Goal: Task Accomplishment & Management: Manage account settings

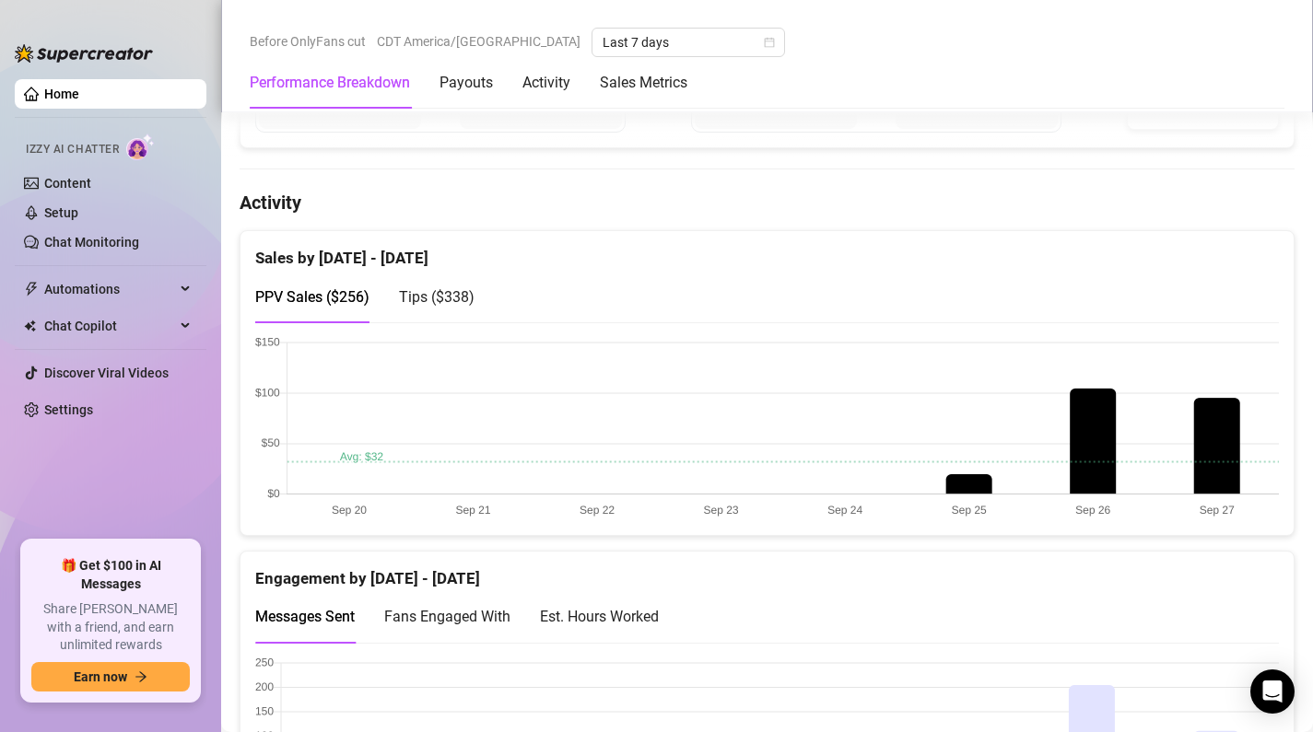
scroll to position [829, 0]
click at [420, 290] on span "Tips ( $338 )" at bounding box center [437, 296] width 76 height 18
click at [338, 297] on span "PPV Sales ( $256 )" at bounding box center [312, 296] width 114 height 18
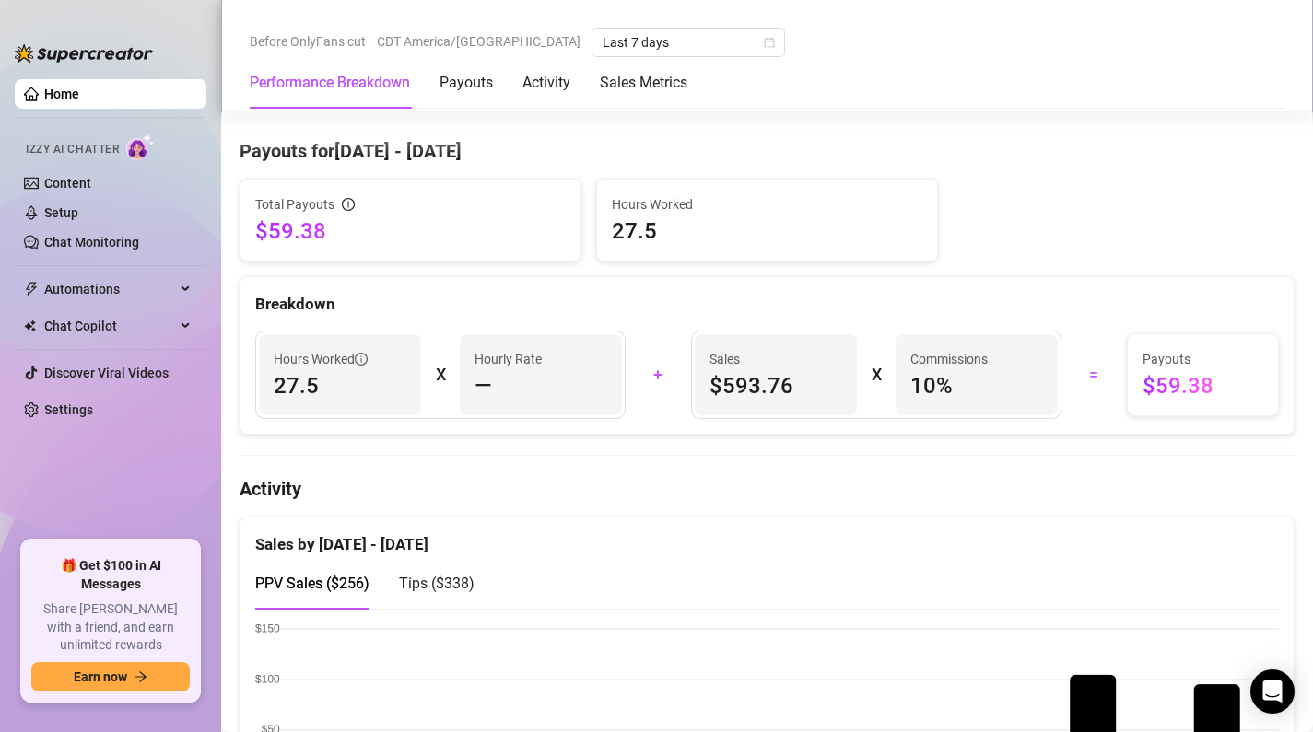
scroll to position [514, 0]
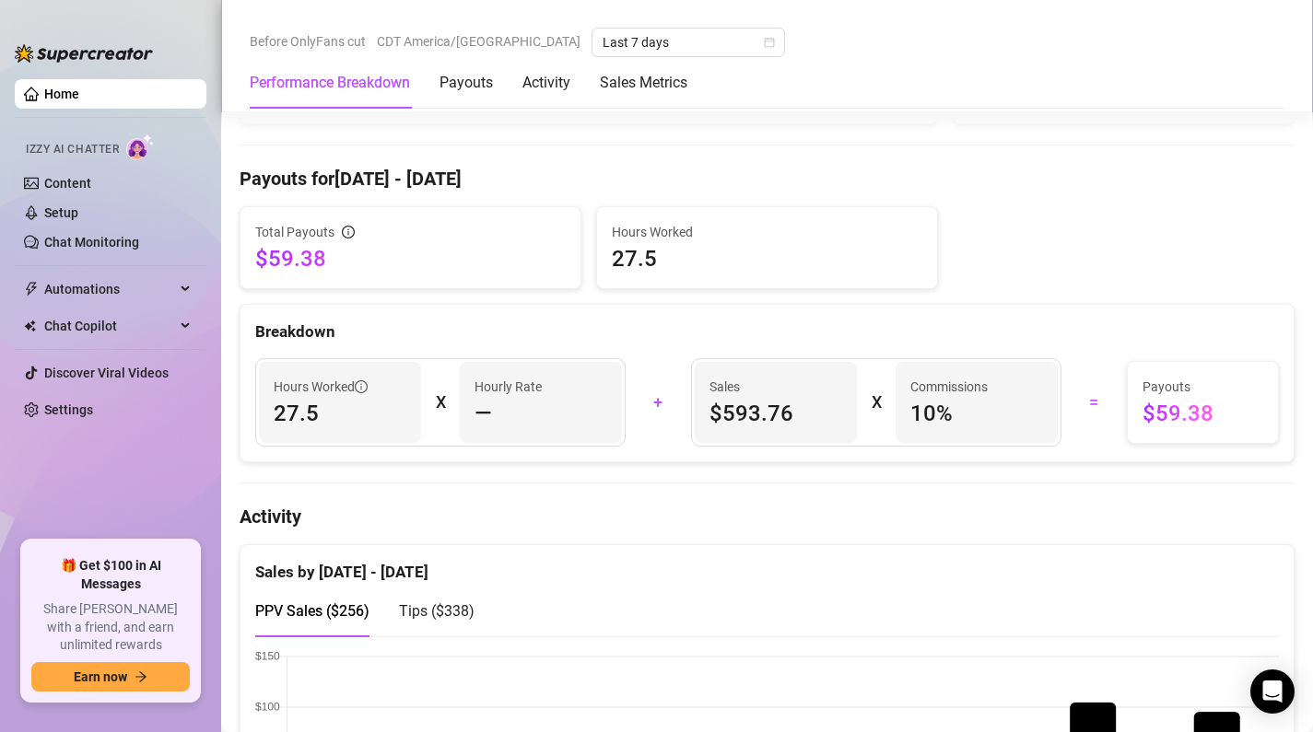
click at [1294, 689] on div "Sales by Sep 19 - Sep 26 PPV Sales ( $256 ) Tips ( $338 )" at bounding box center [767, 698] width 1070 height 306
click at [1273, 675] on div "Open Intercom Messenger" at bounding box center [1272, 692] width 49 height 49
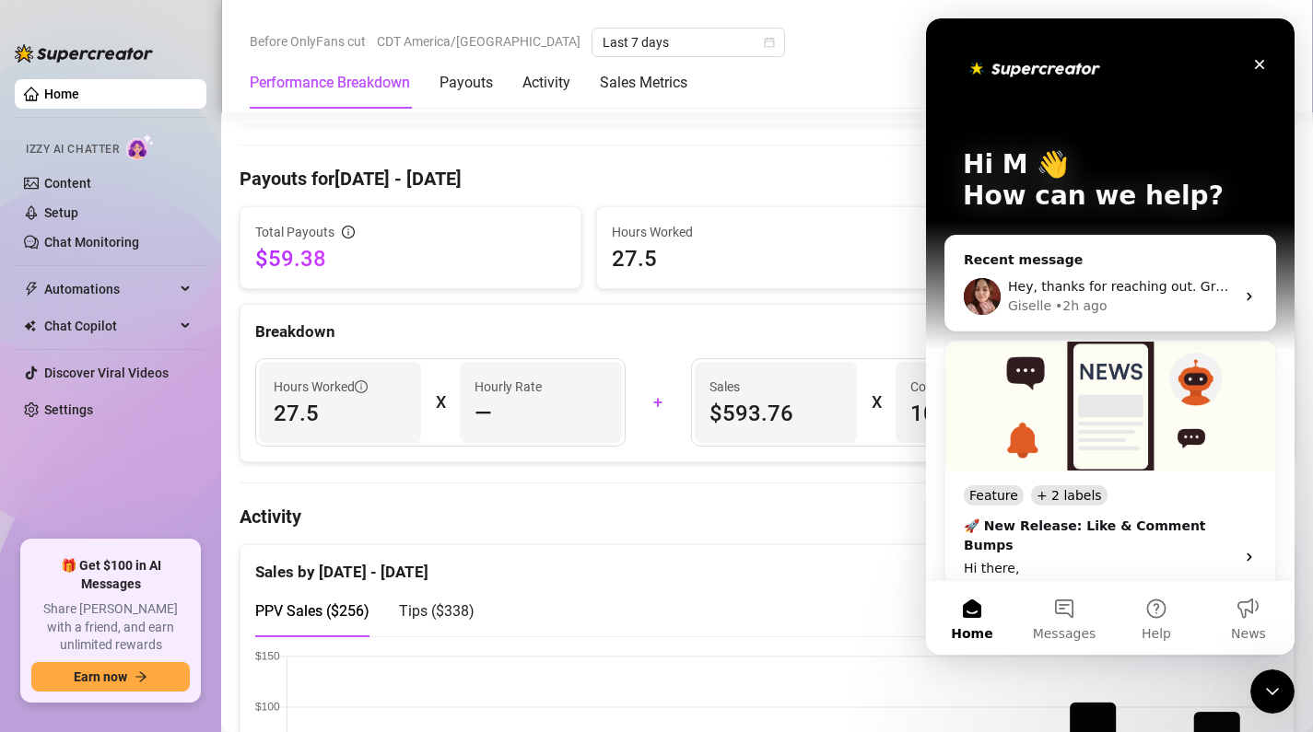
scroll to position [0, 0]
click at [1193, 275] on div "Hey, thanks for reaching out. Great to hear the tip is now showing! As for your…" at bounding box center [1110, 297] width 330 height 68
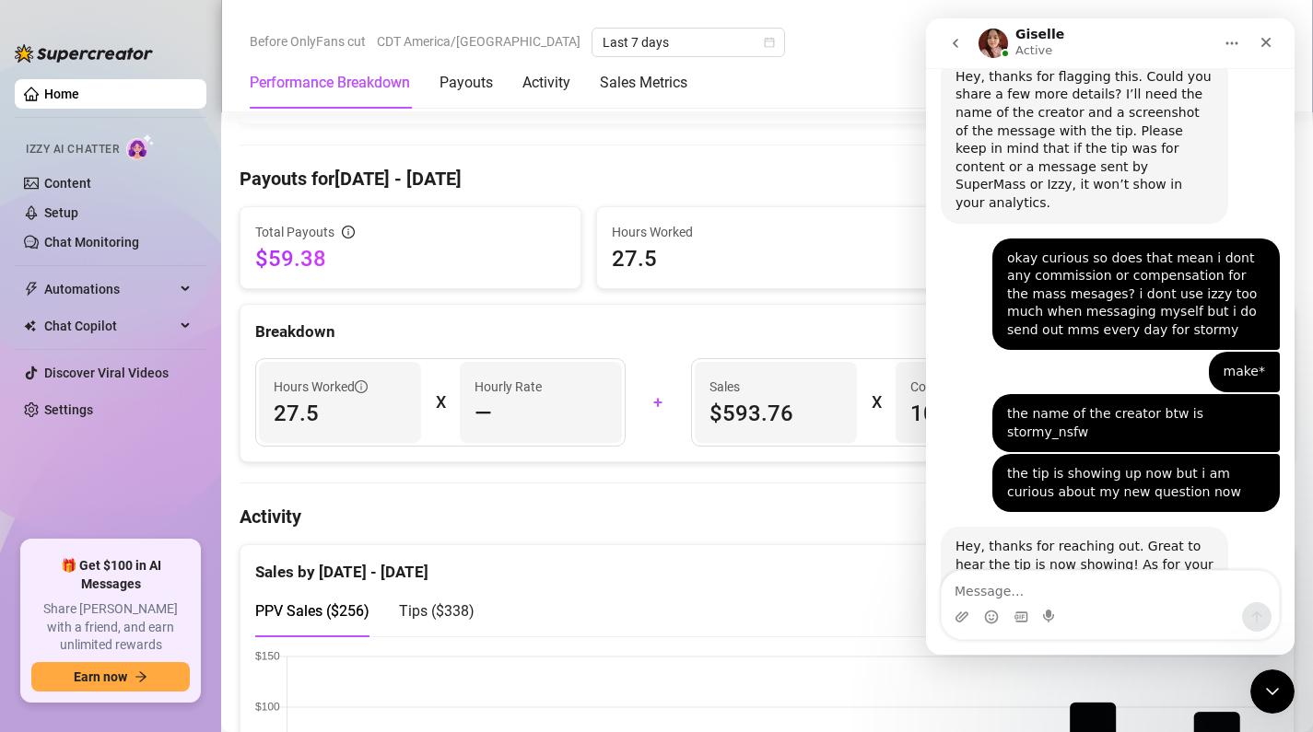
scroll to position [1377, 0]
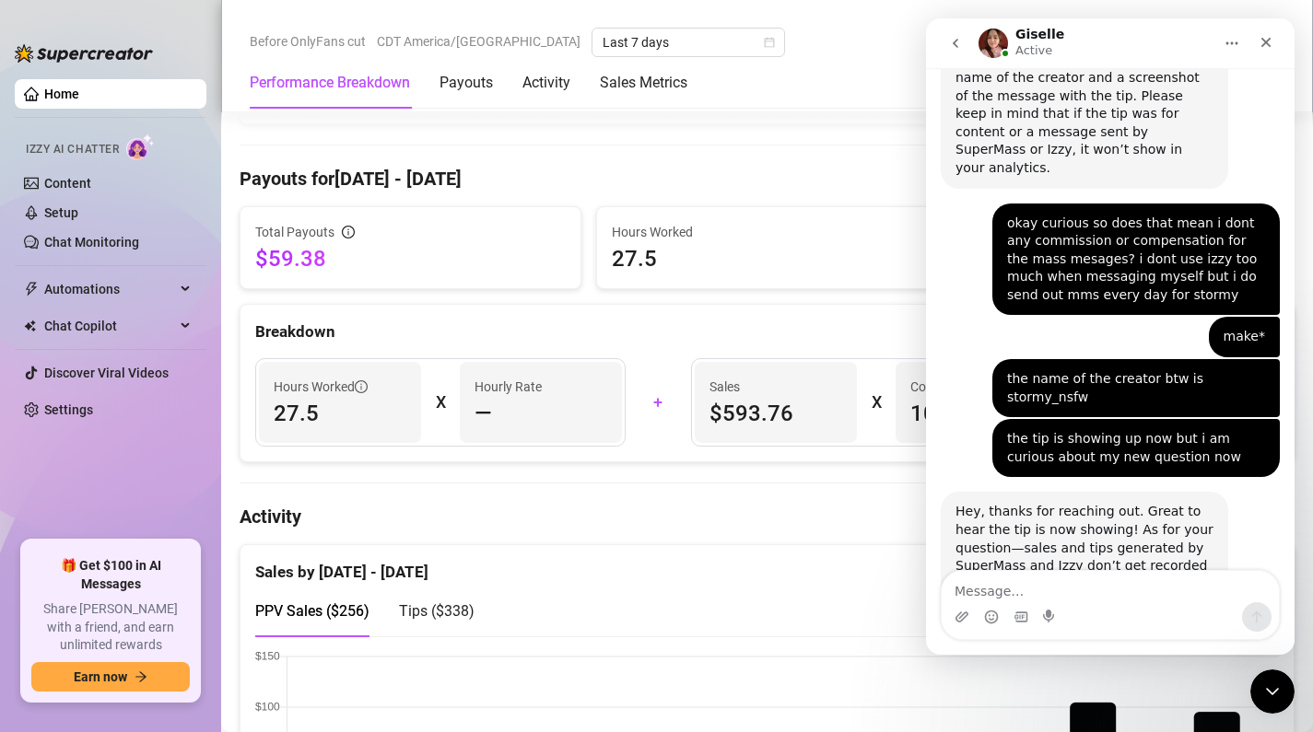
click at [1043, 591] on textarea "Message…" at bounding box center [1110, 586] width 337 height 31
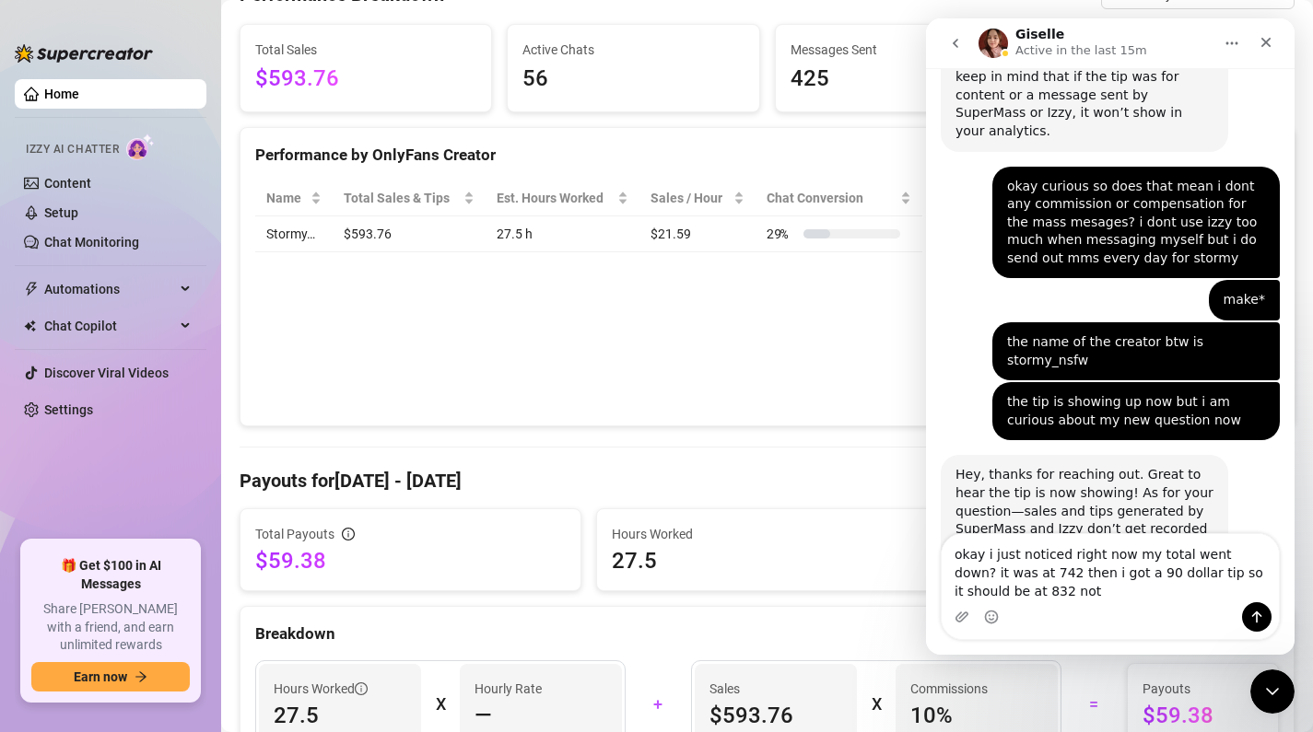
scroll to position [0, 0]
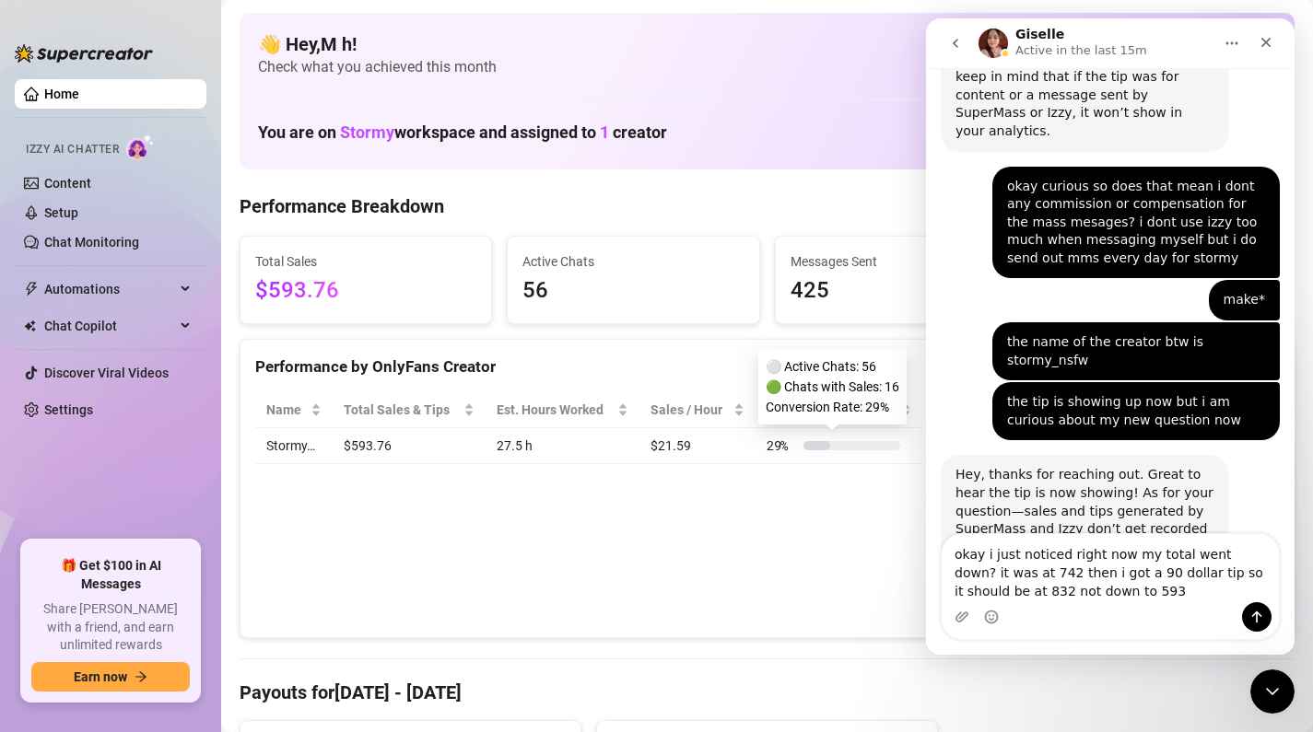
type textarea "okay i just noticed right now my total went down? it was at 742 then i got a 90…"
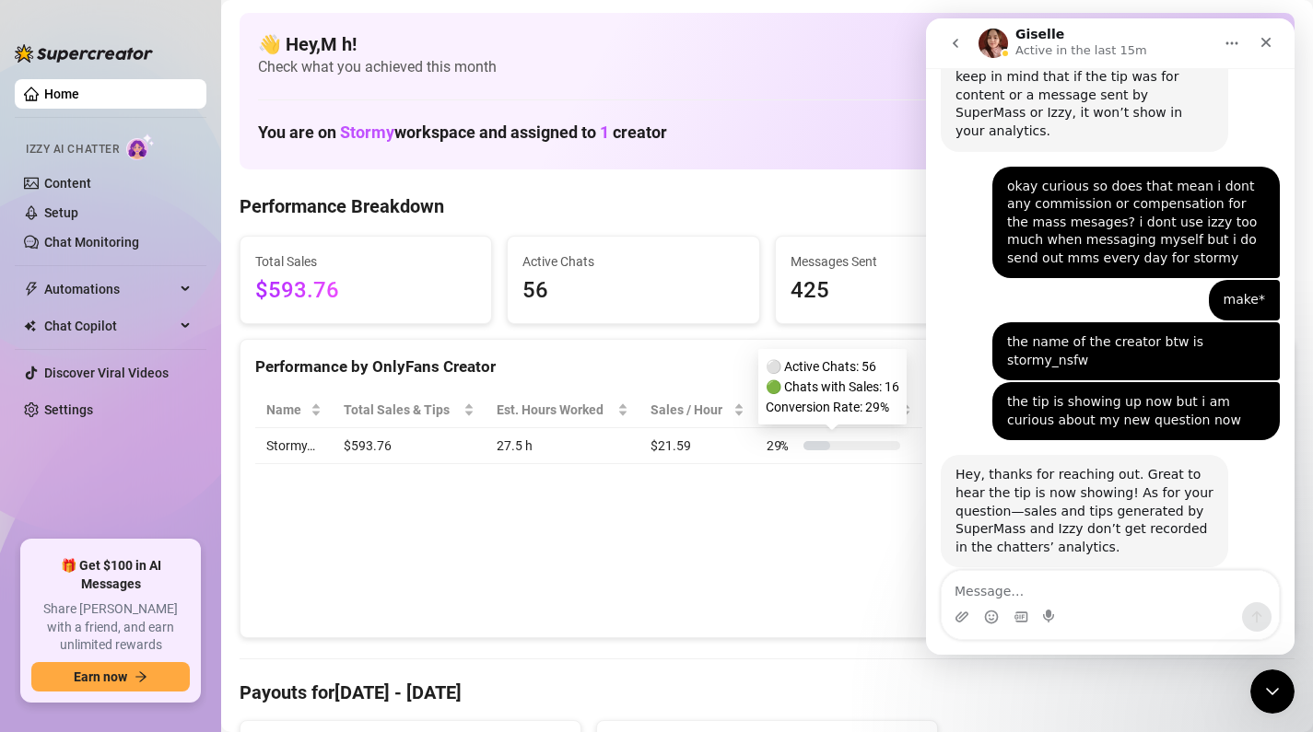
scroll to position [1469, 0]
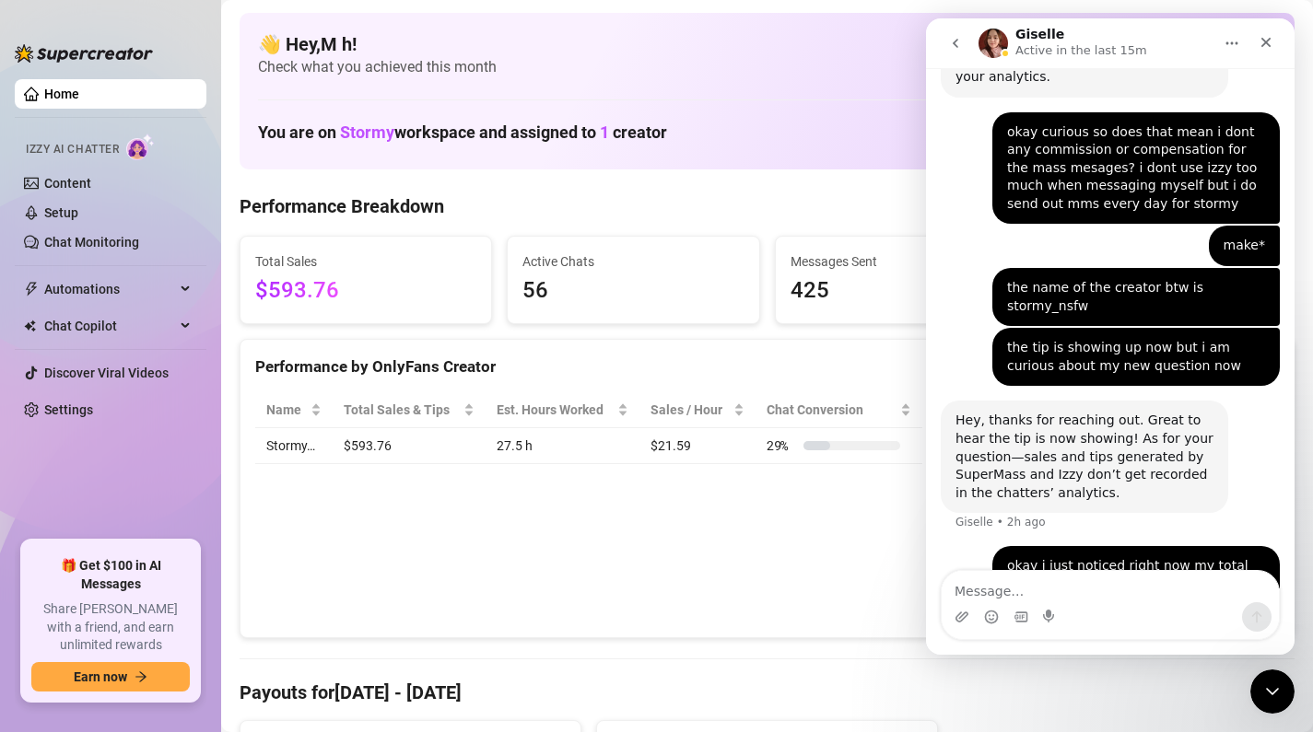
click at [956, 41] on icon "go back" at bounding box center [956, 43] width 6 height 9
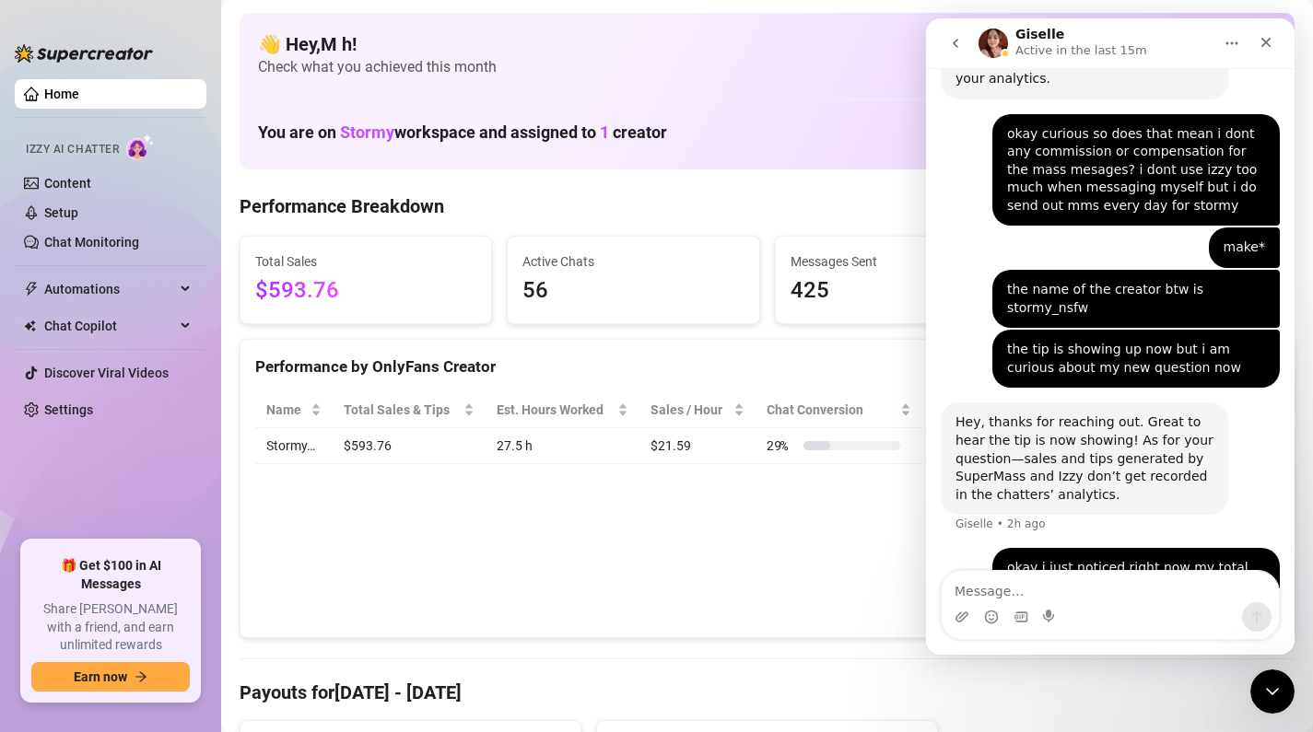
scroll to position [1469, 0]
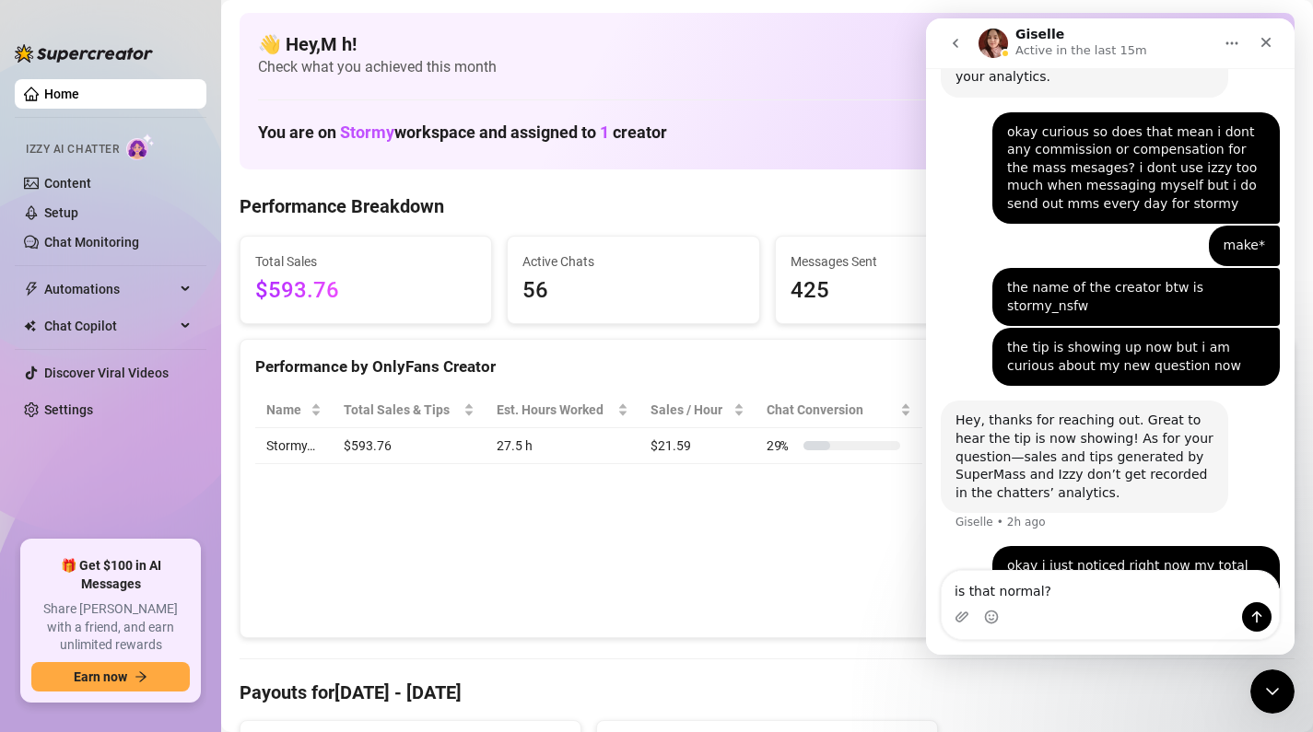
type textarea "is that normal?"
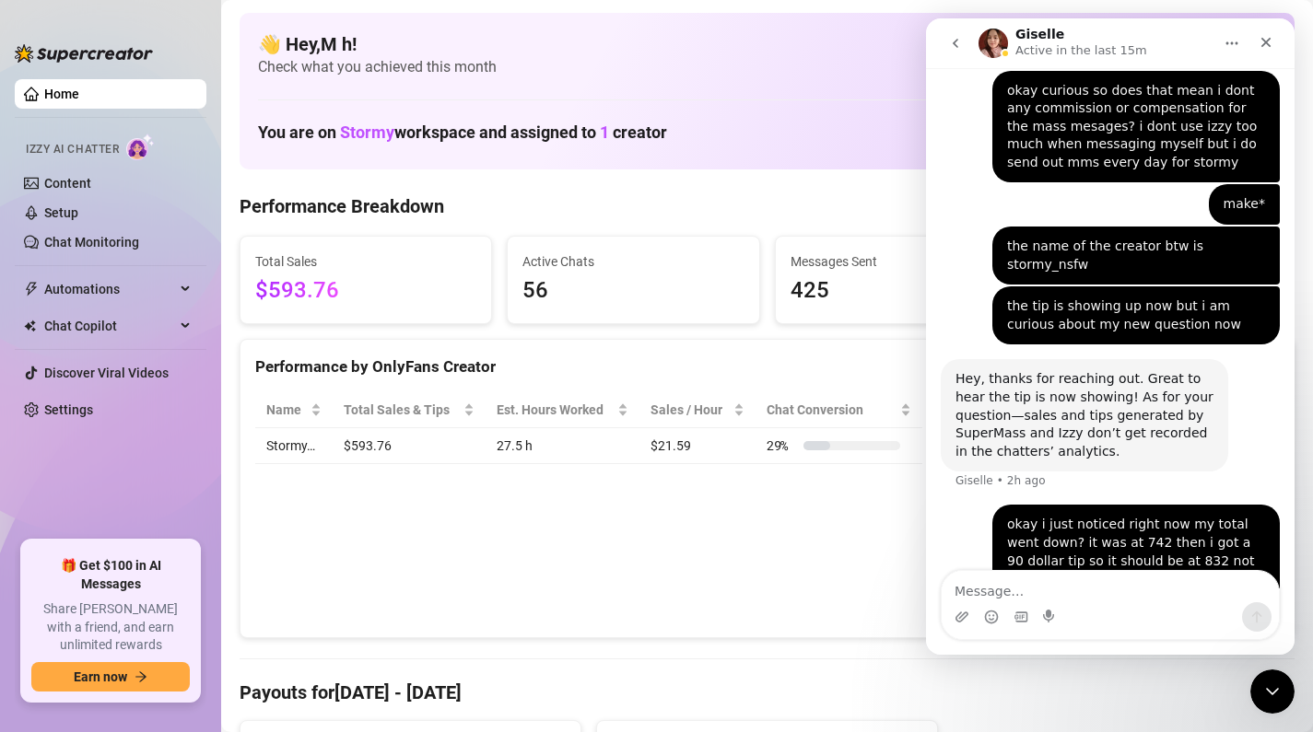
click at [950, 42] on icon "go back" at bounding box center [955, 43] width 15 height 15
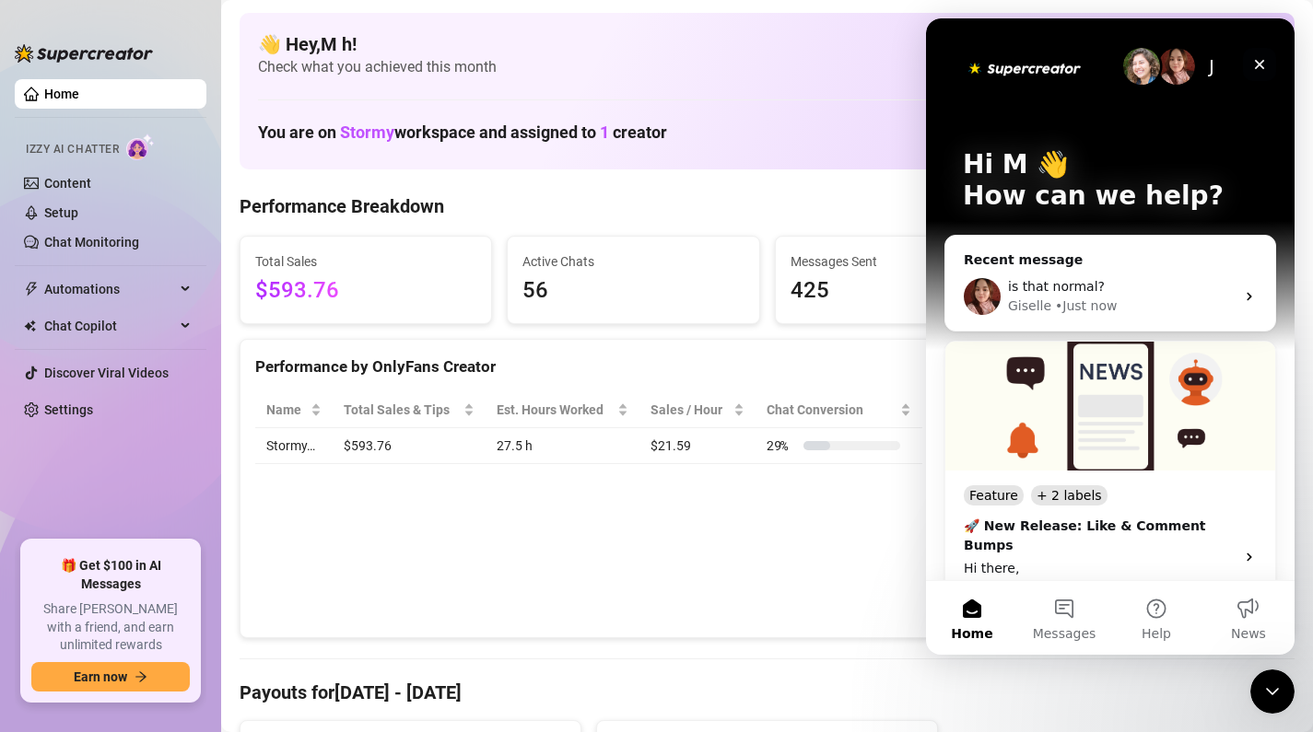
click at [1252, 70] on icon "Close" at bounding box center [1259, 64] width 15 height 15
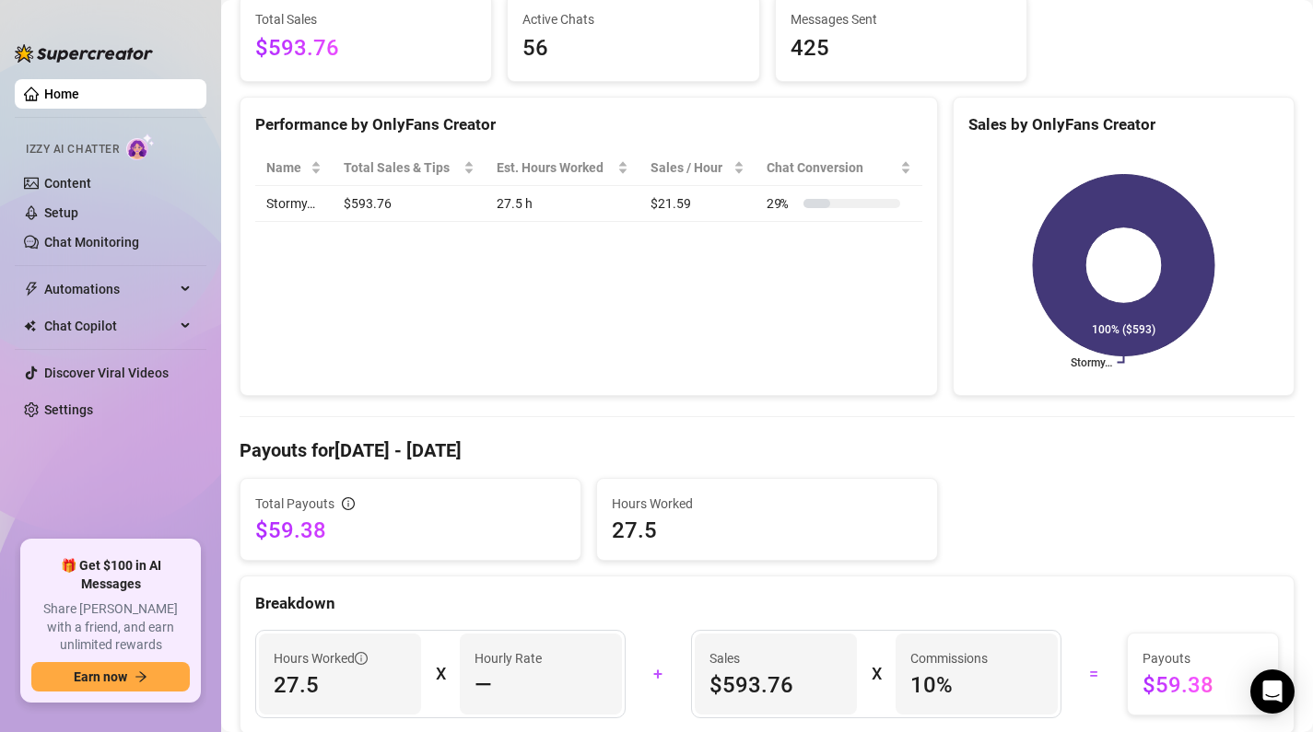
scroll to position [42, 0]
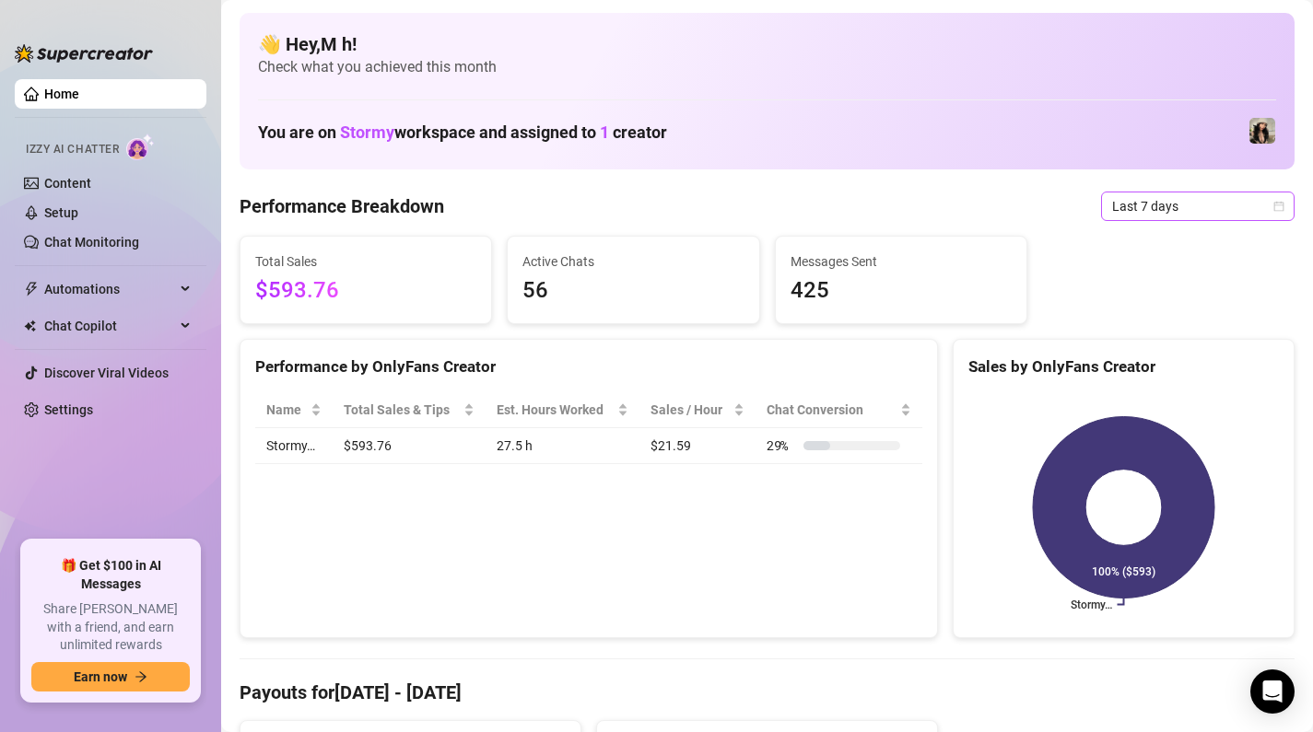
click at [1128, 203] on span "Last 7 days" at bounding box center [1197, 207] width 171 height 28
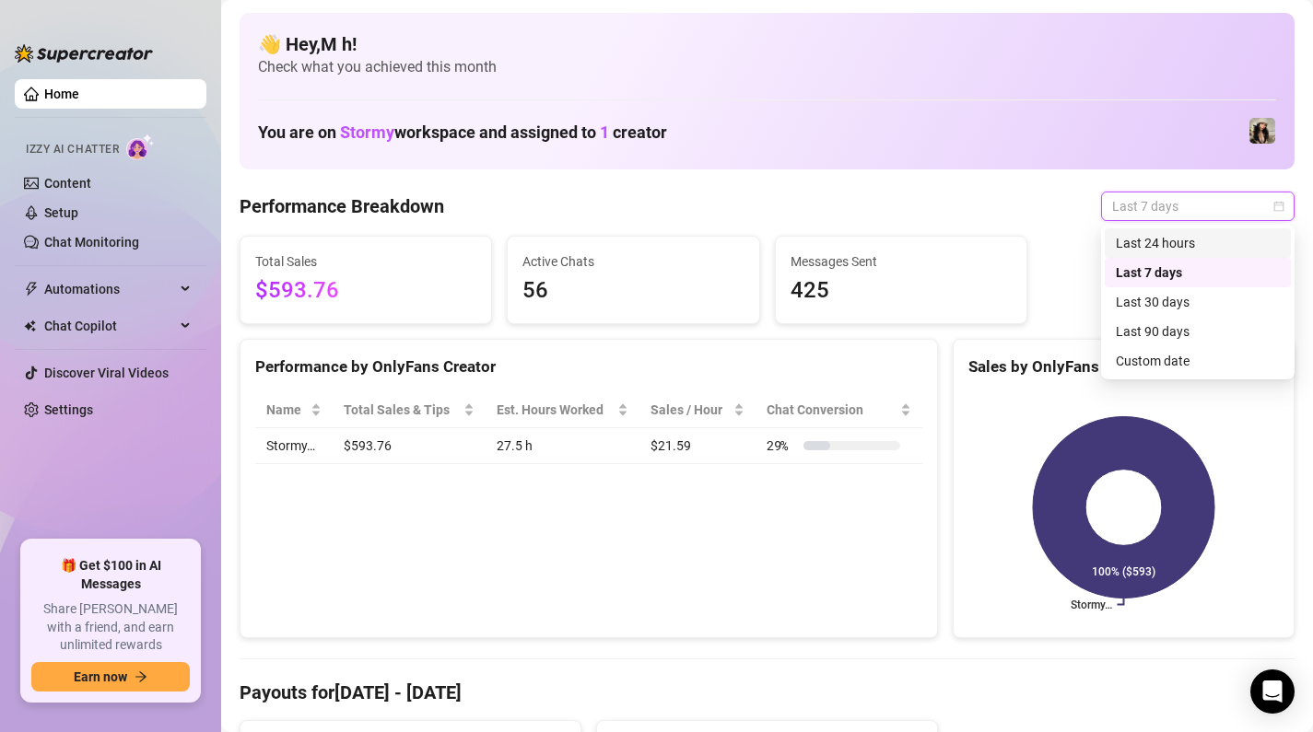
click at [1152, 248] on div "Last 24 hours" at bounding box center [1198, 243] width 164 height 20
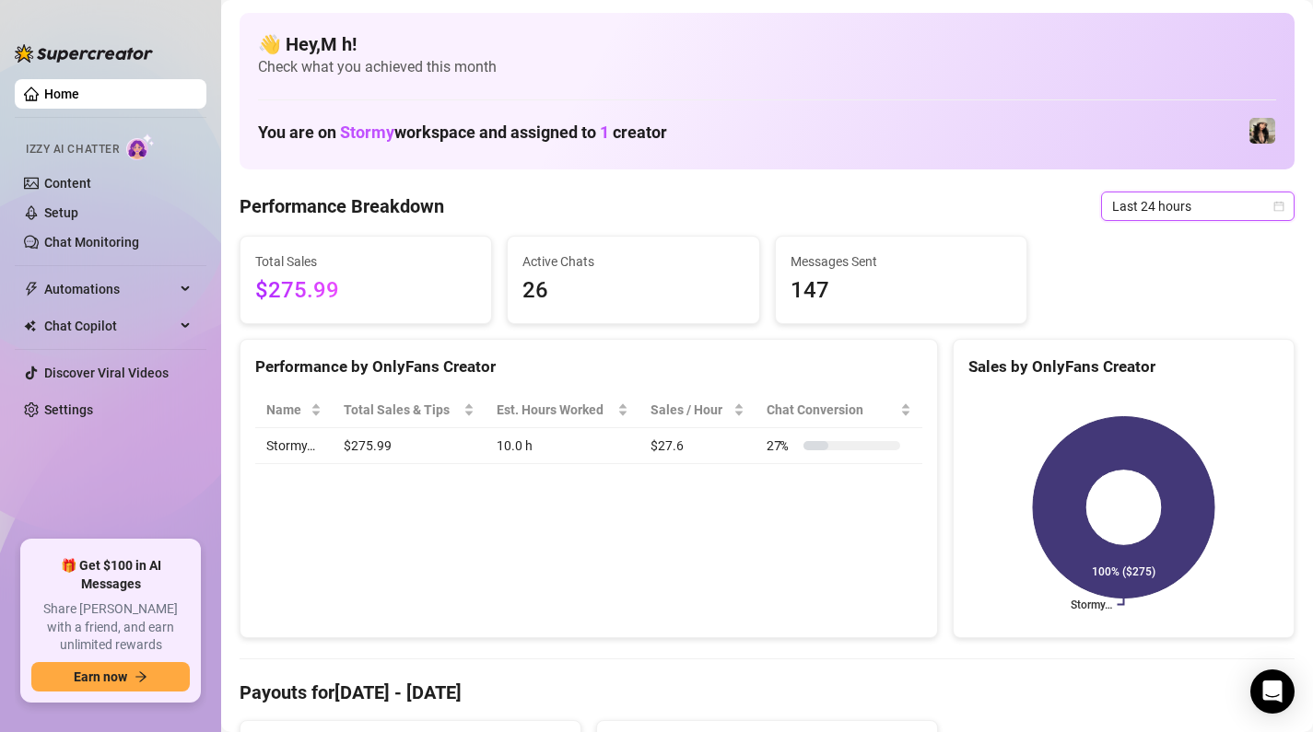
click at [1139, 208] on span "Last 24 hours" at bounding box center [1197, 207] width 171 height 28
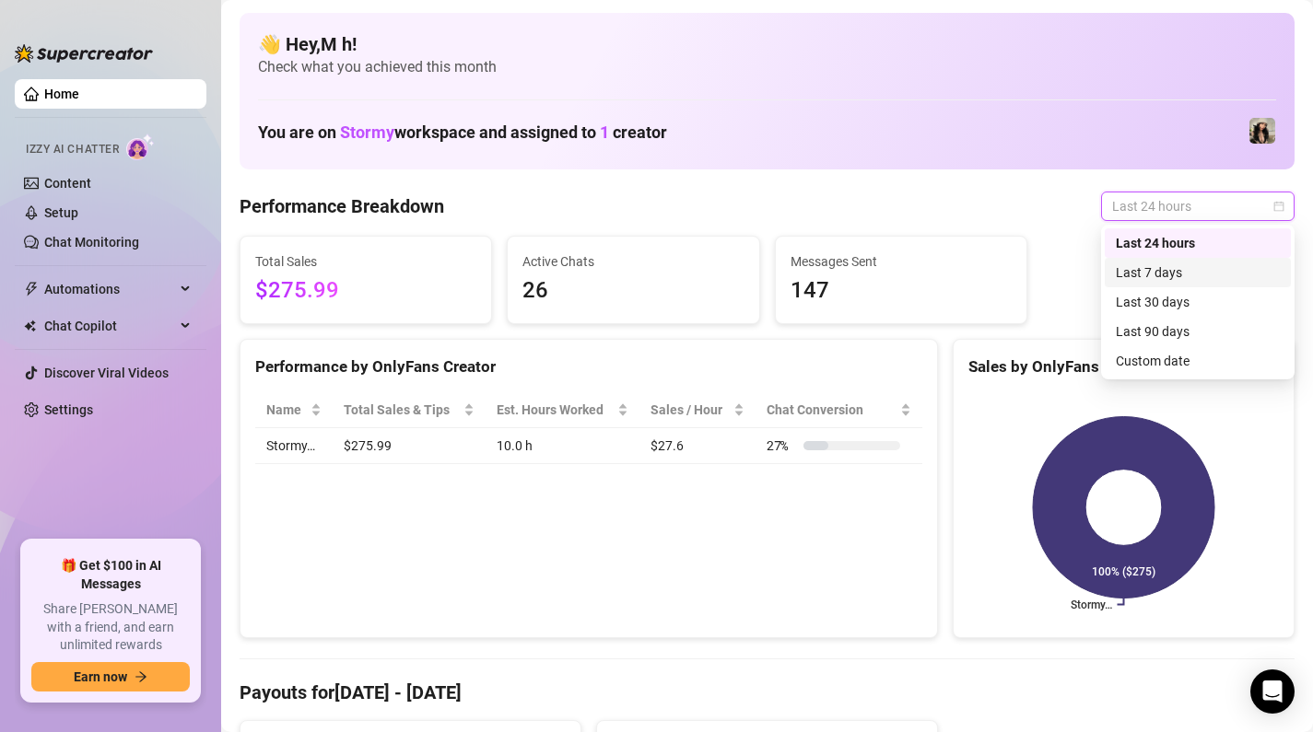
click at [1165, 284] on div "Last 7 days" at bounding box center [1198, 272] width 186 height 29
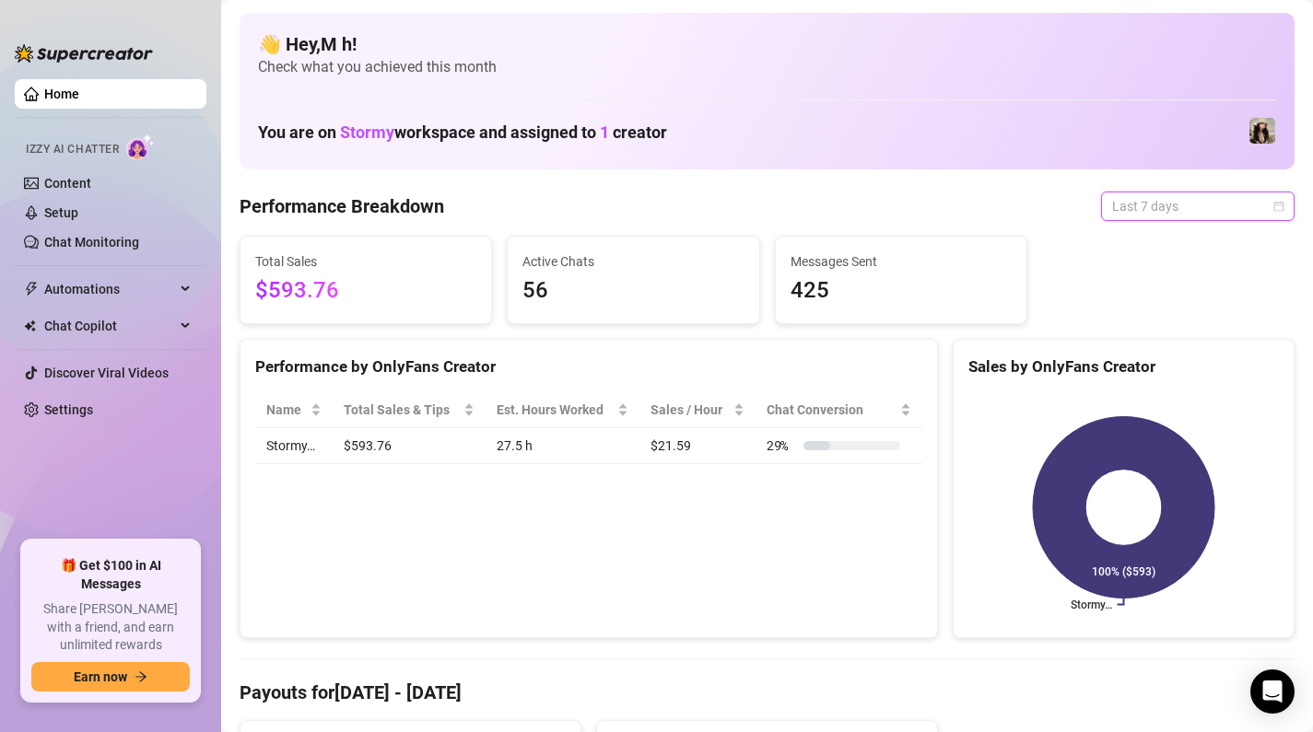
click at [1224, 204] on span "Last 7 days" at bounding box center [1197, 207] width 171 height 28
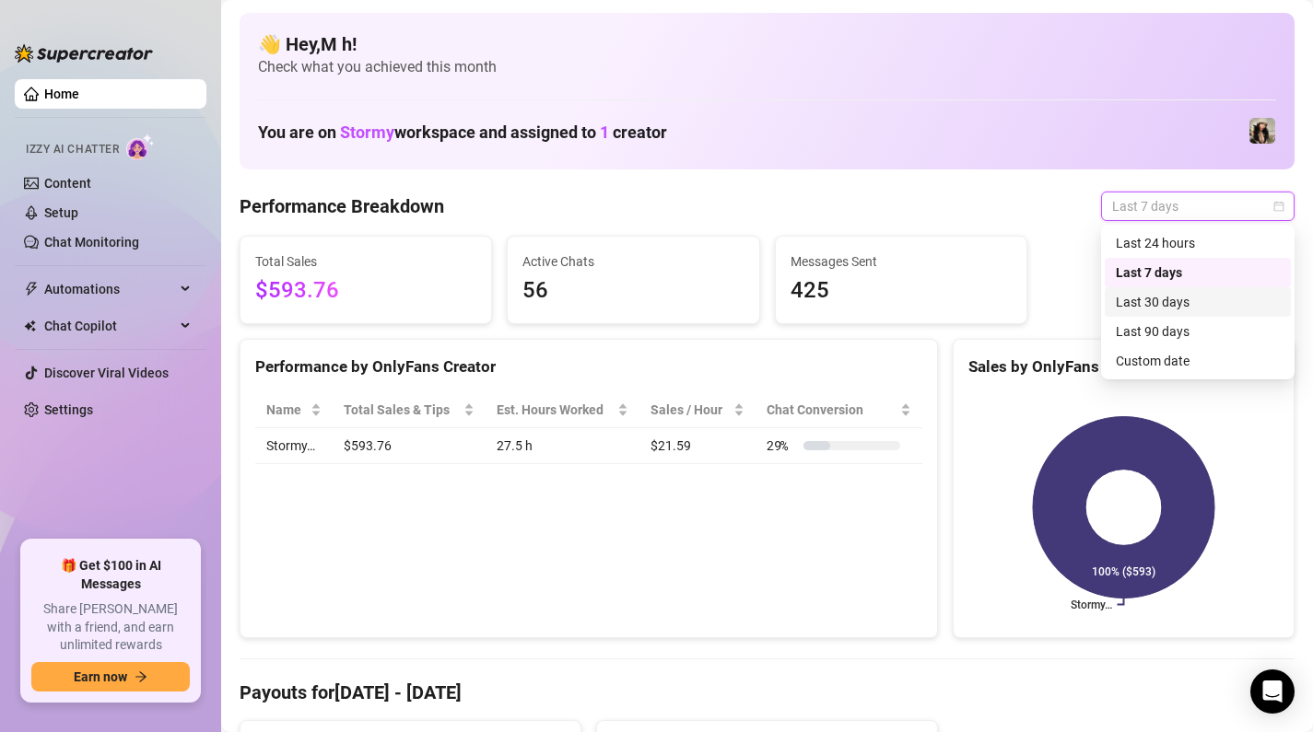
click at [1201, 301] on div "Last 30 days" at bounding box center [1198, 302] width 164 height 20
click at [1236, 206] on span "Last 30 days" at bounding box center [1197, 207] width 171 height 28
click at [1188, 240] on div "Last 24 hours" at bounding box center [1198, 243] width 164 height 20
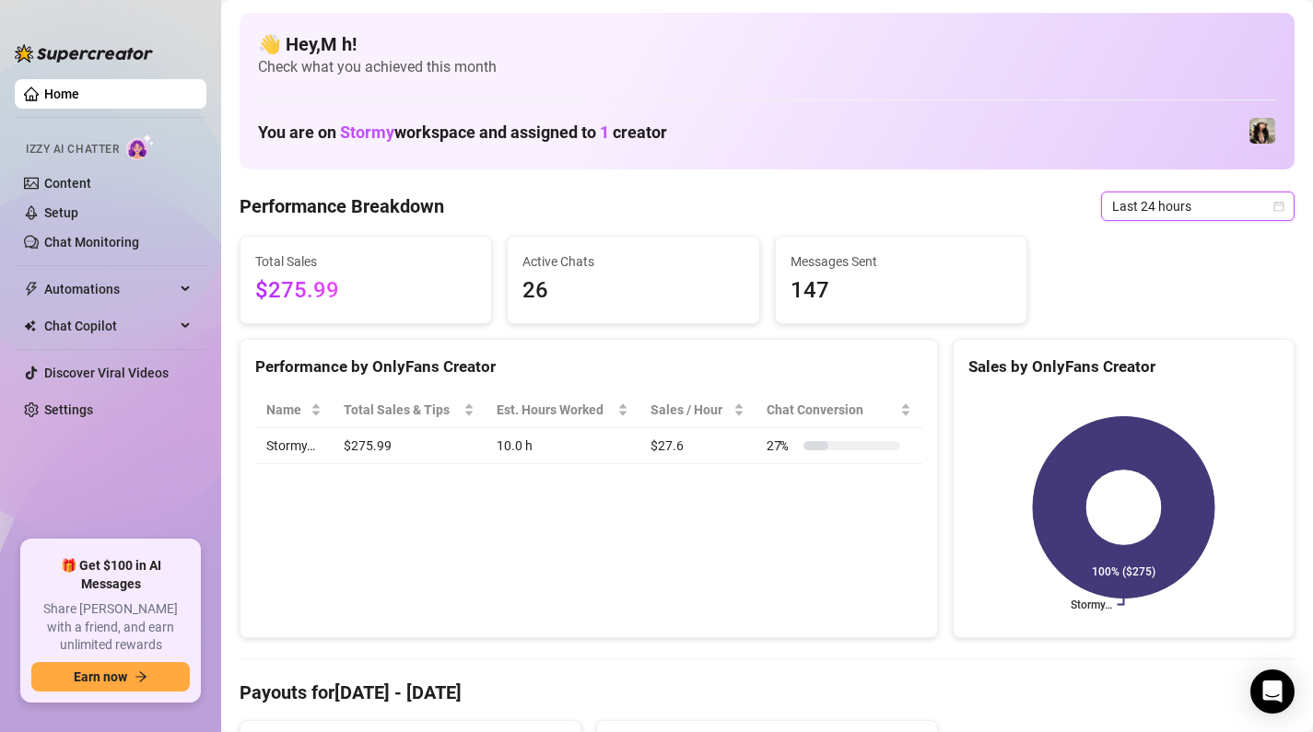
click at [1146, 217] on span "Last 24 hours" at bounding box center [1197, 207] width 171 height 28
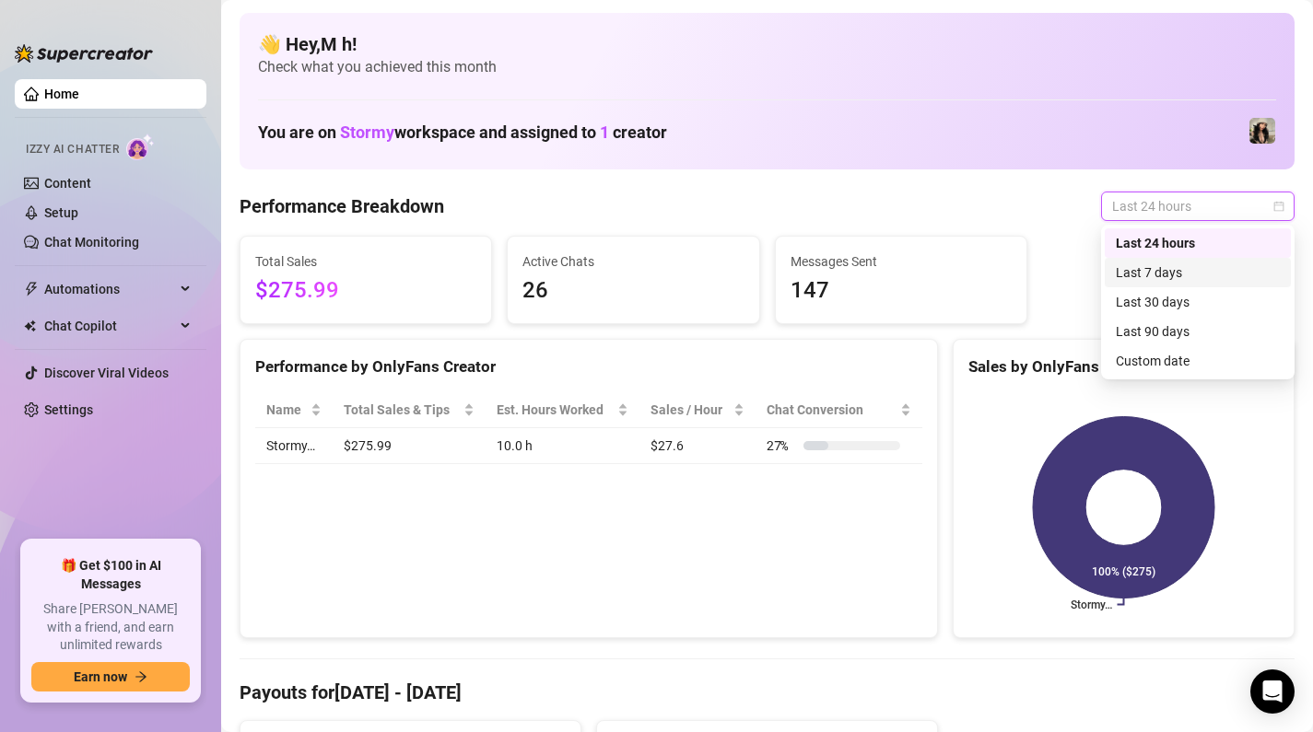
click at [1169, 268] on div "Last 7 days" at bounding box center [1198, 273] width 164 height 20
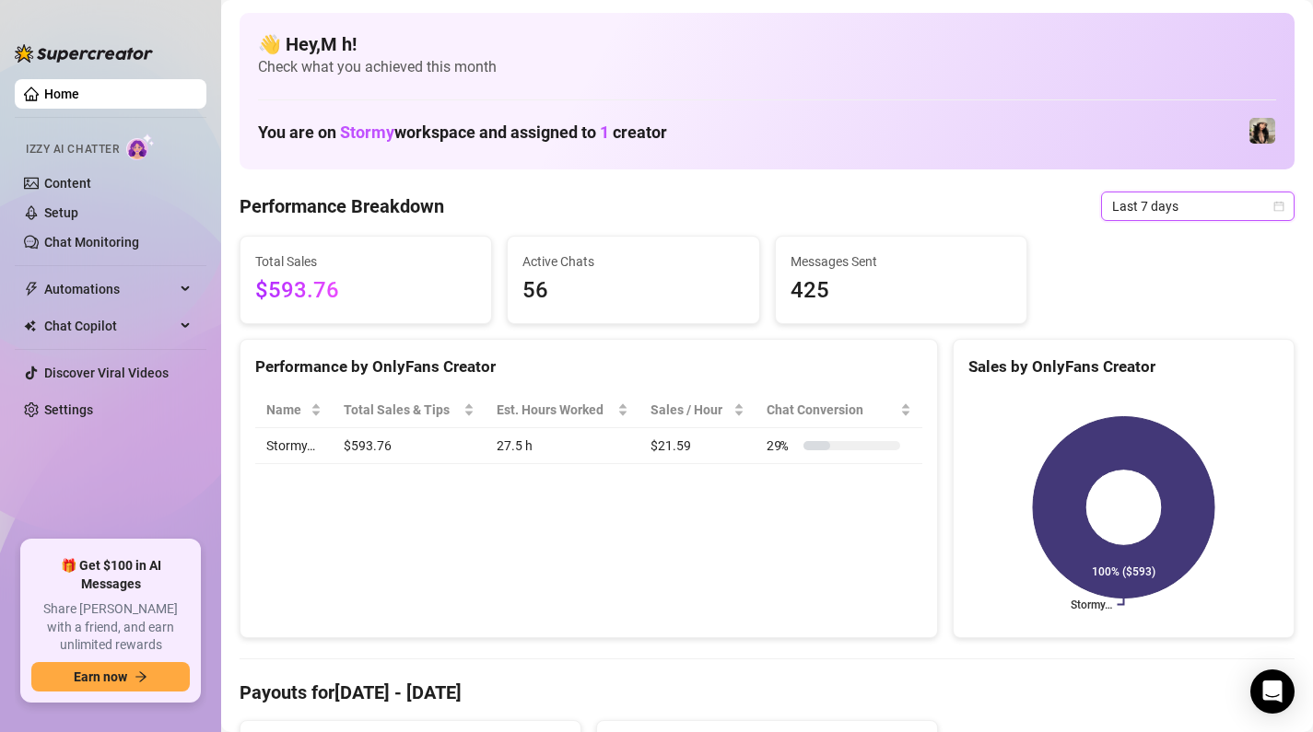
click at [1248, 200] on span "Last 7 days" at bounding box center [1197, 207] width 171 height 28
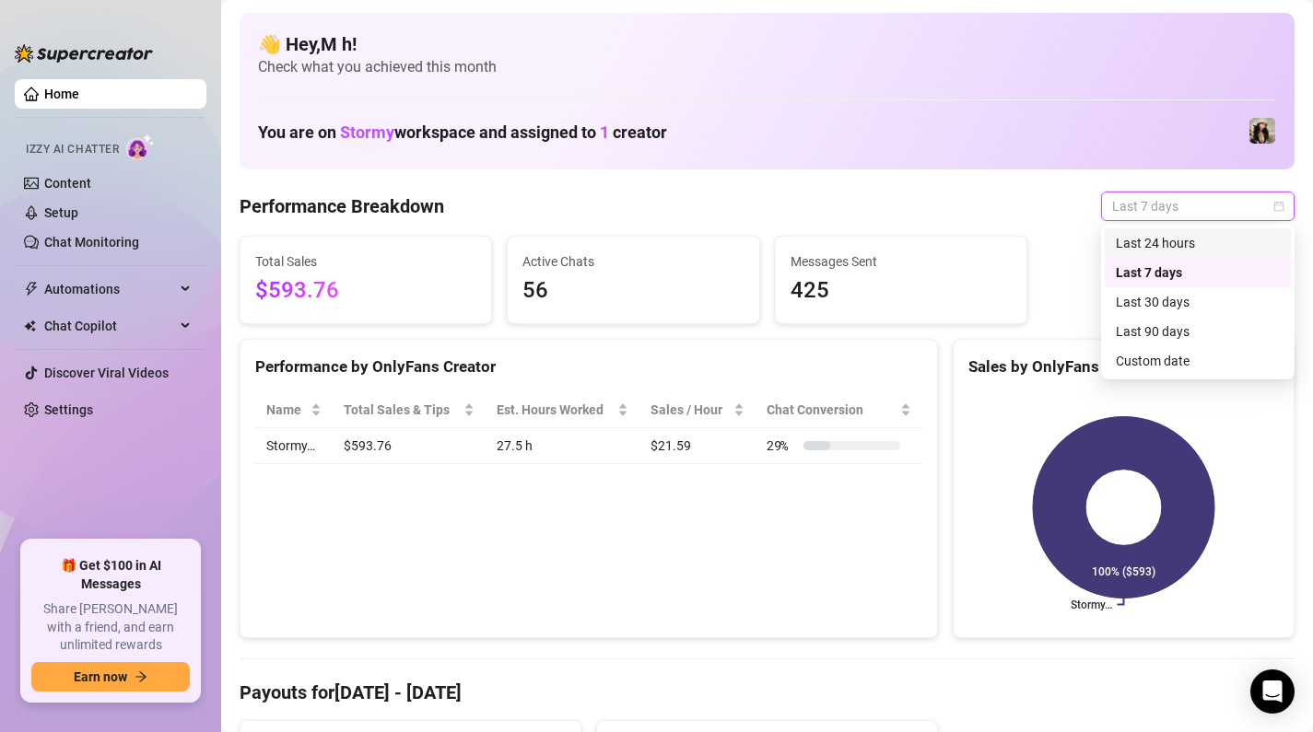
click at [1194, 251] on div "Last 24 hours" at bounding box center [1198, 243] width 164 height 20
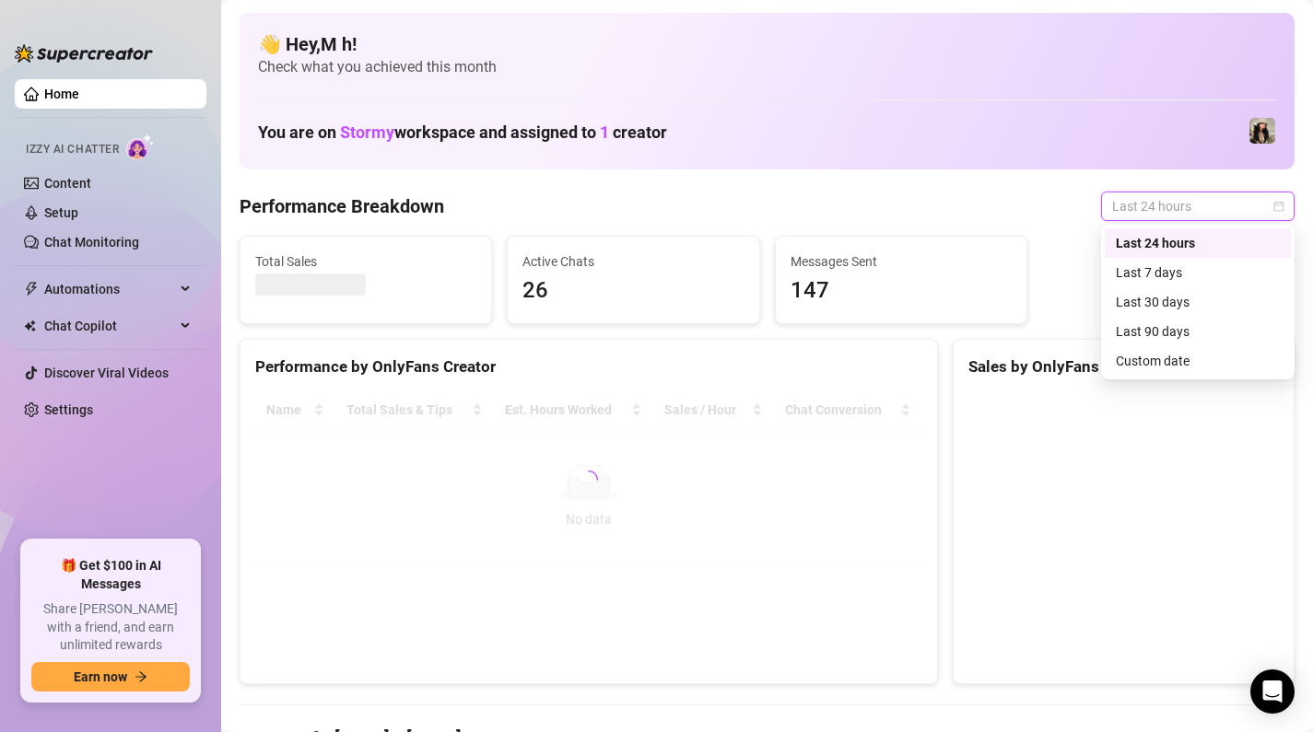
click at [1274, 217] on span "Last 24 hours" at bounding box center [1197, 207] width 171 height 28
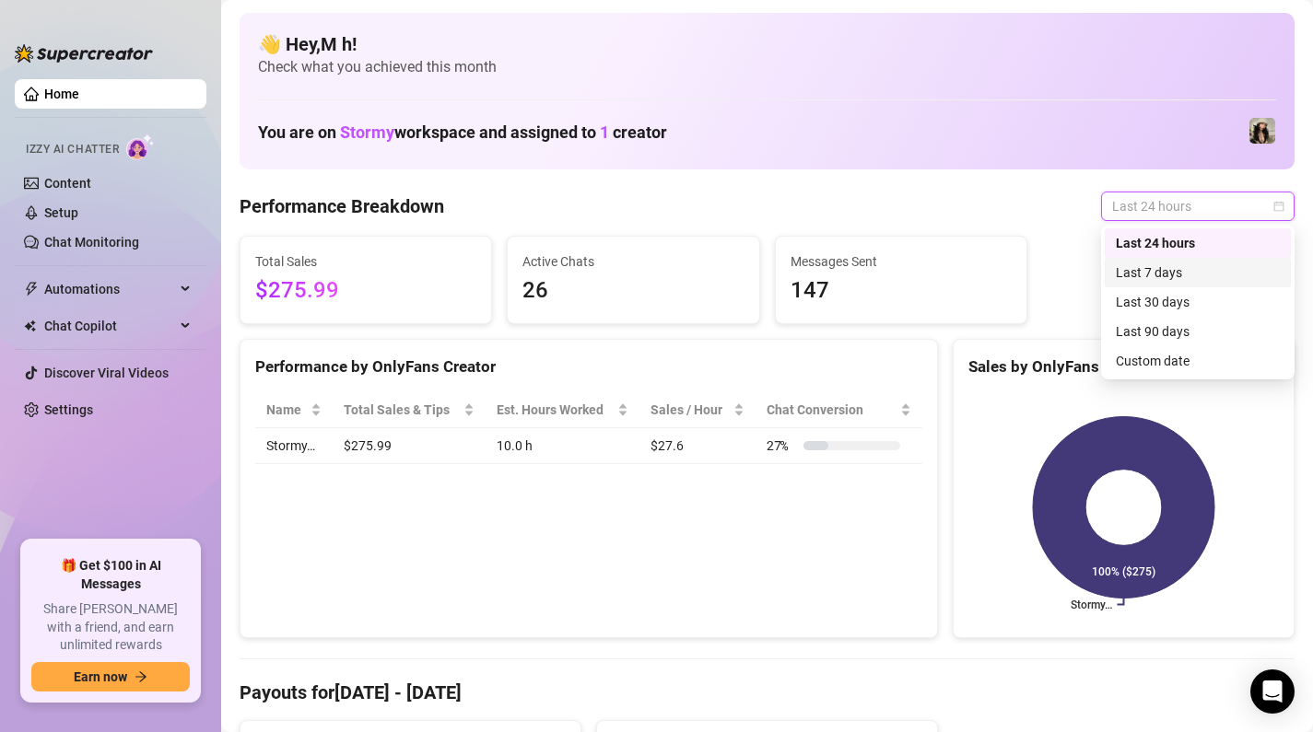
click at [1219, 285] on div "Last 7 days" at bounding box center [1198, 272] width 186 height 29
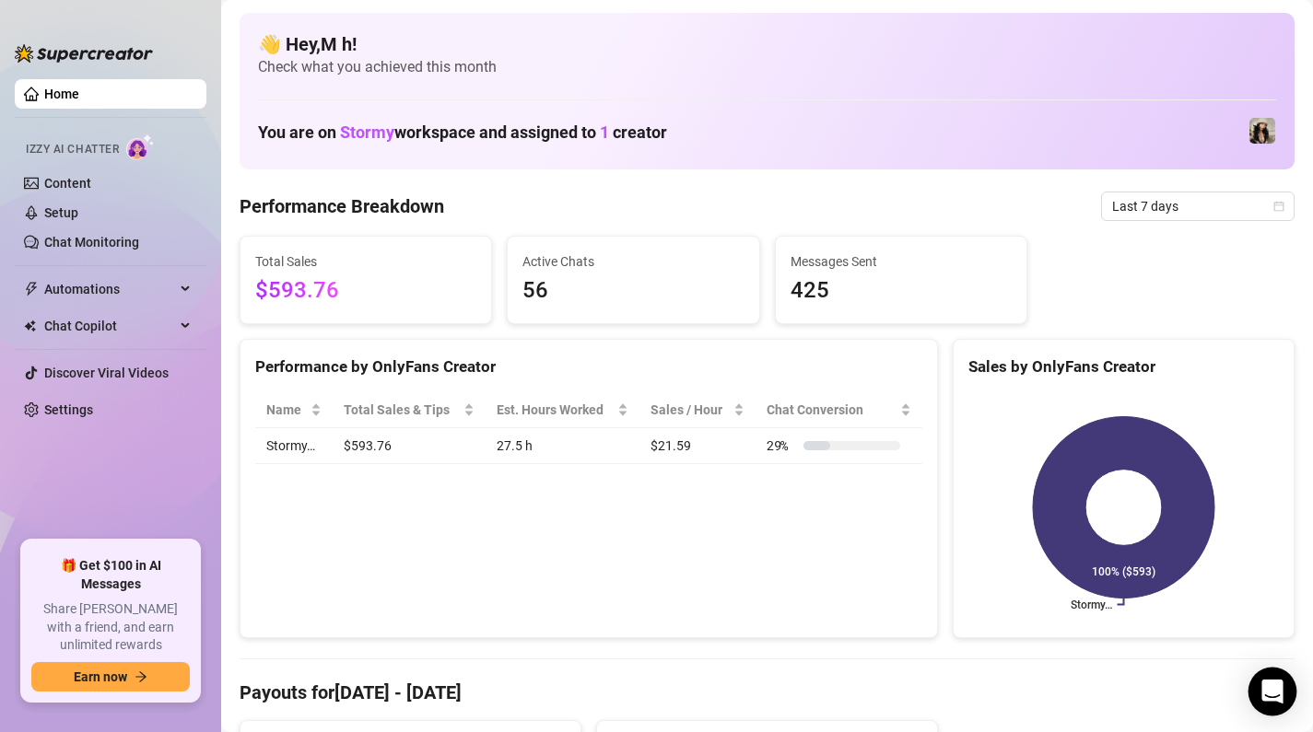
click at [1285, 702] on div "Open Intercom Messenger" at bounding box center [1272, 692] width 49 height 49
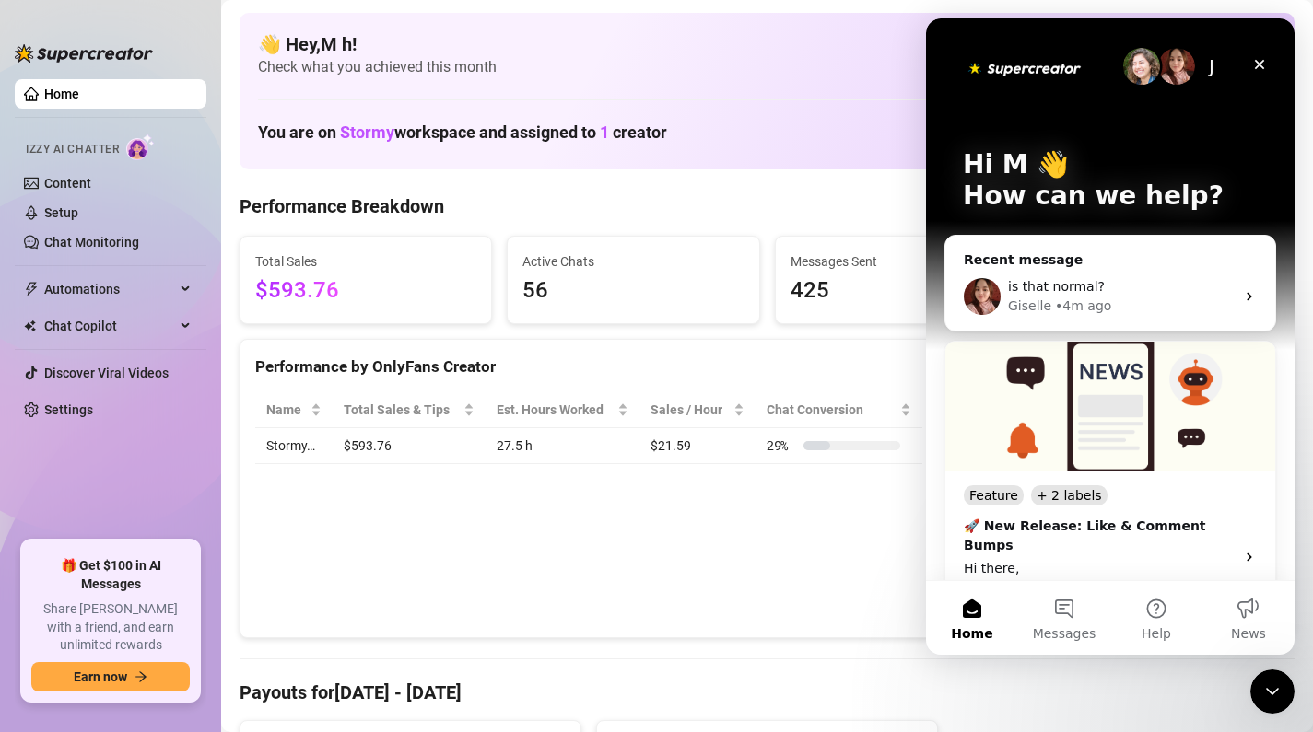
click at [784, 123] on div "You are on Stormy workspace and assigned to 1 creator" at bounding box center [767, 131] width 1018 height 40
click at [1263, 61] on icon "Close" at bounding box center [1260, 65] width 10 height 10
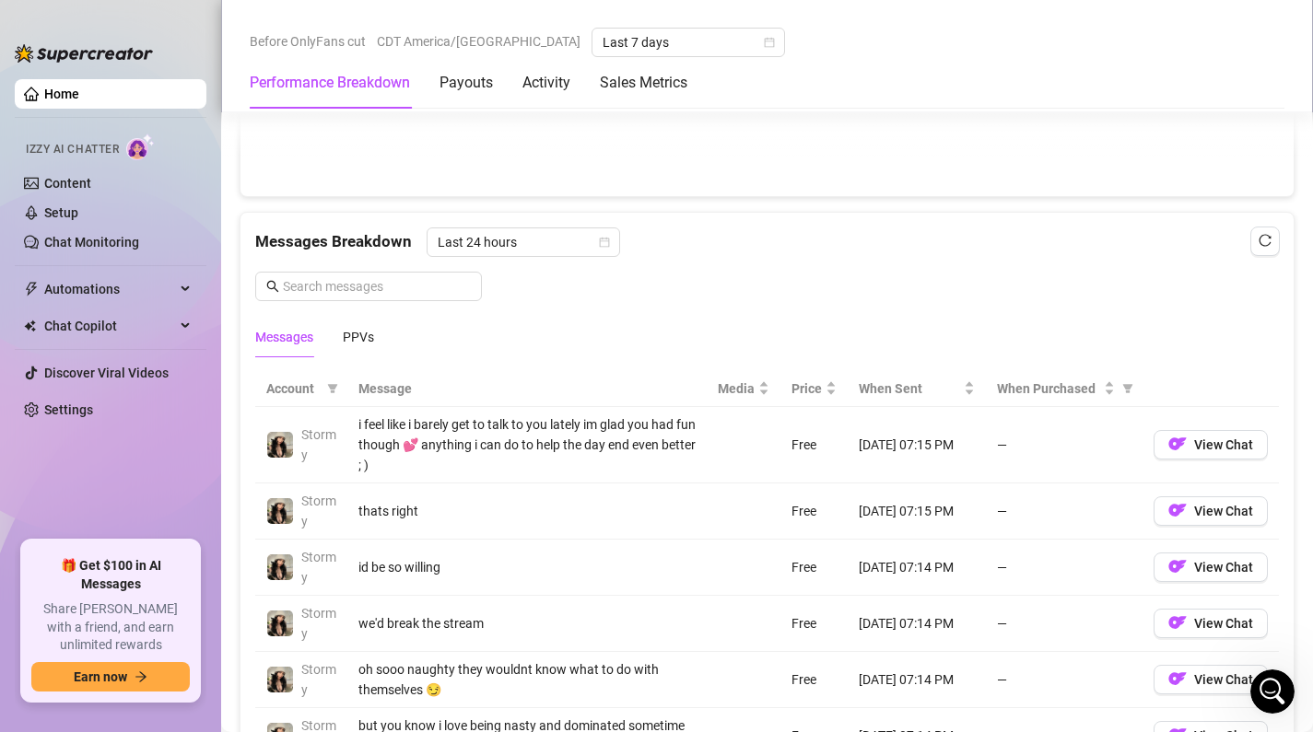
scroll to position [1496, 0]
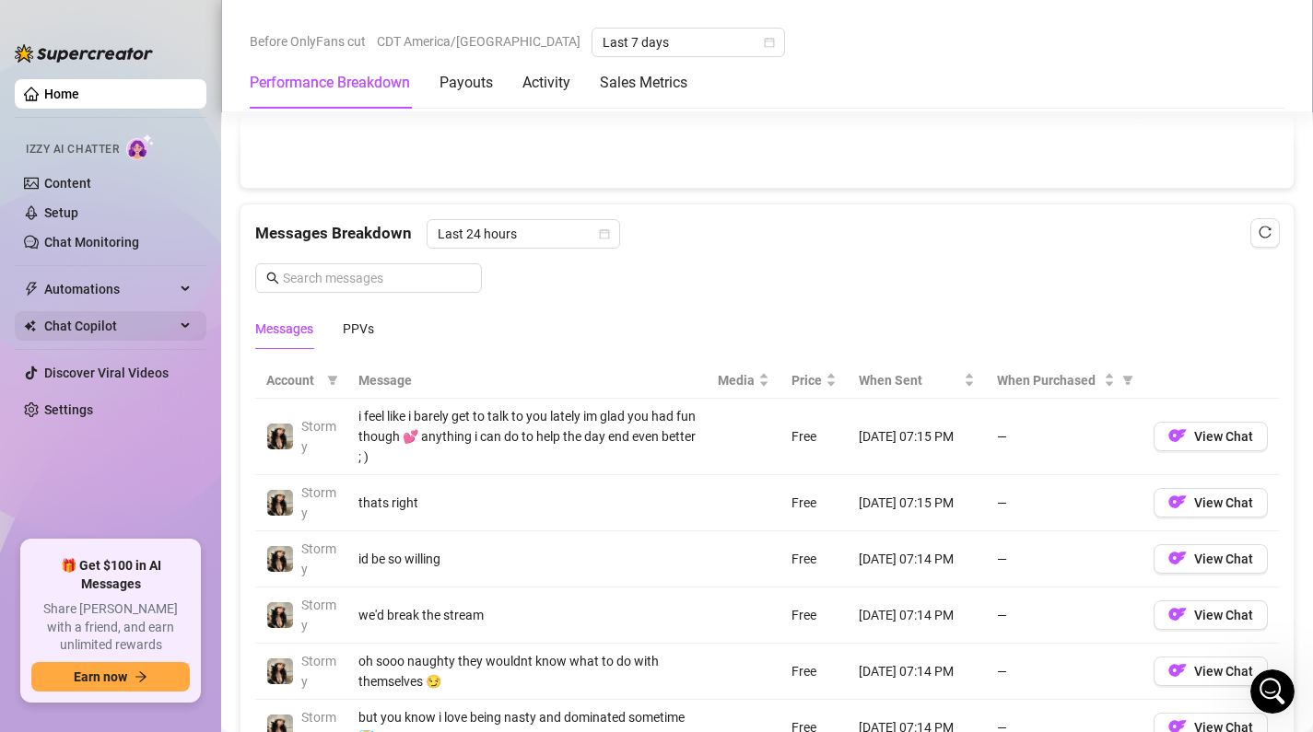
click at [123, 340] on span "Chat Copilot" at bounding box center [109, 325] width 131 height 29
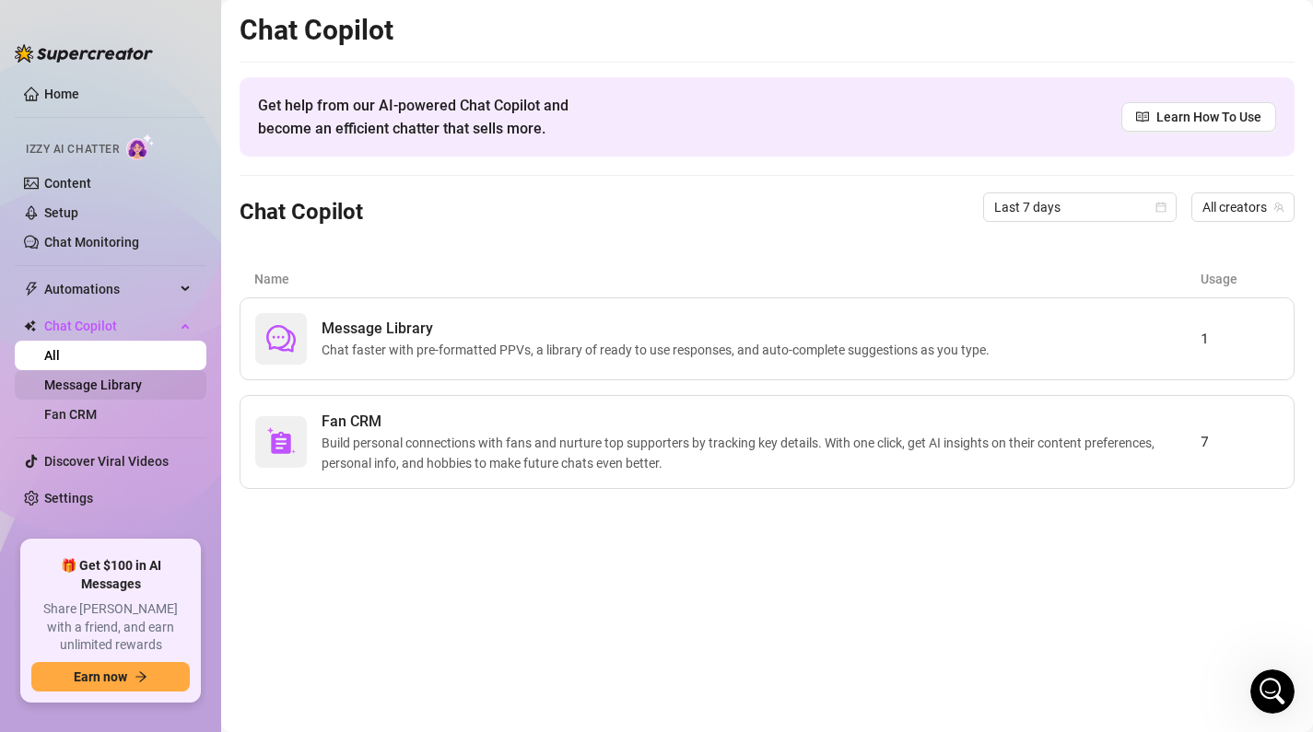
click at [125, 392] on link "Message Library" at bounding box center [93, 385] width 98 height 15
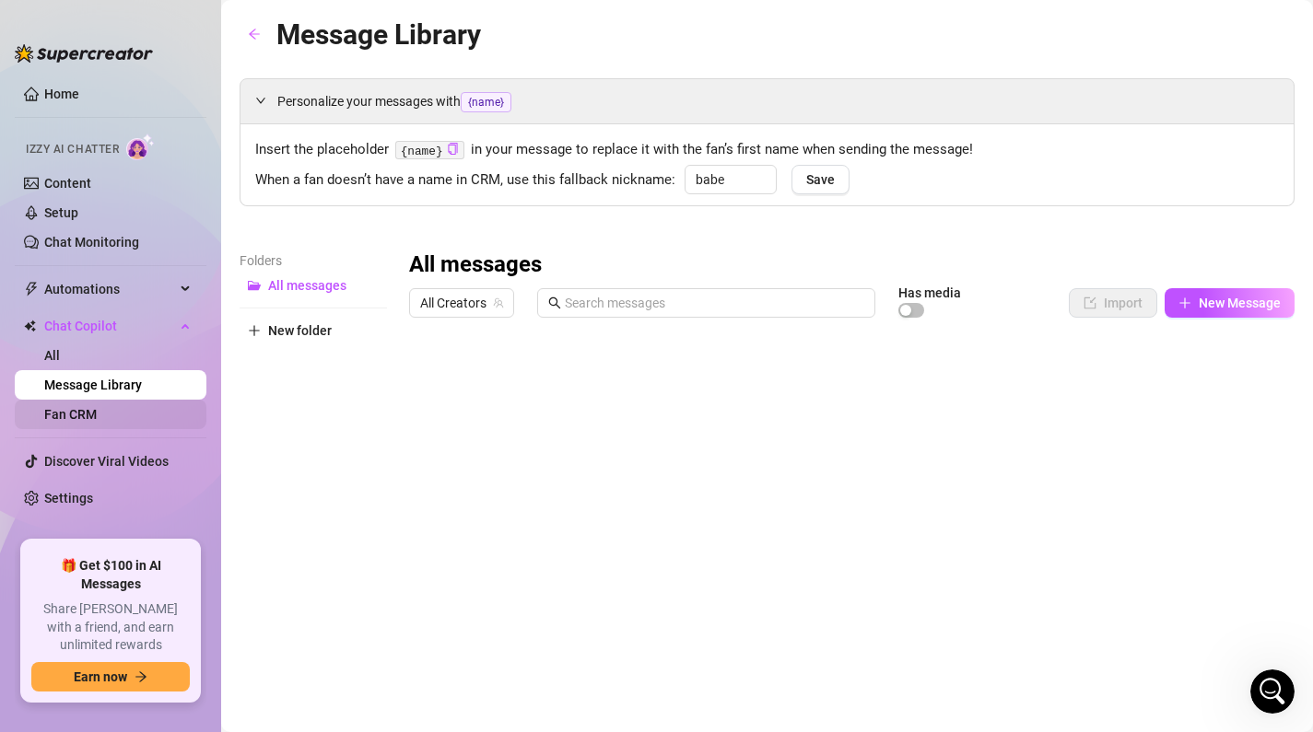
click at [97, 417] on link "Fan CRM" at bounding box center [70, 414] width 53 height 15
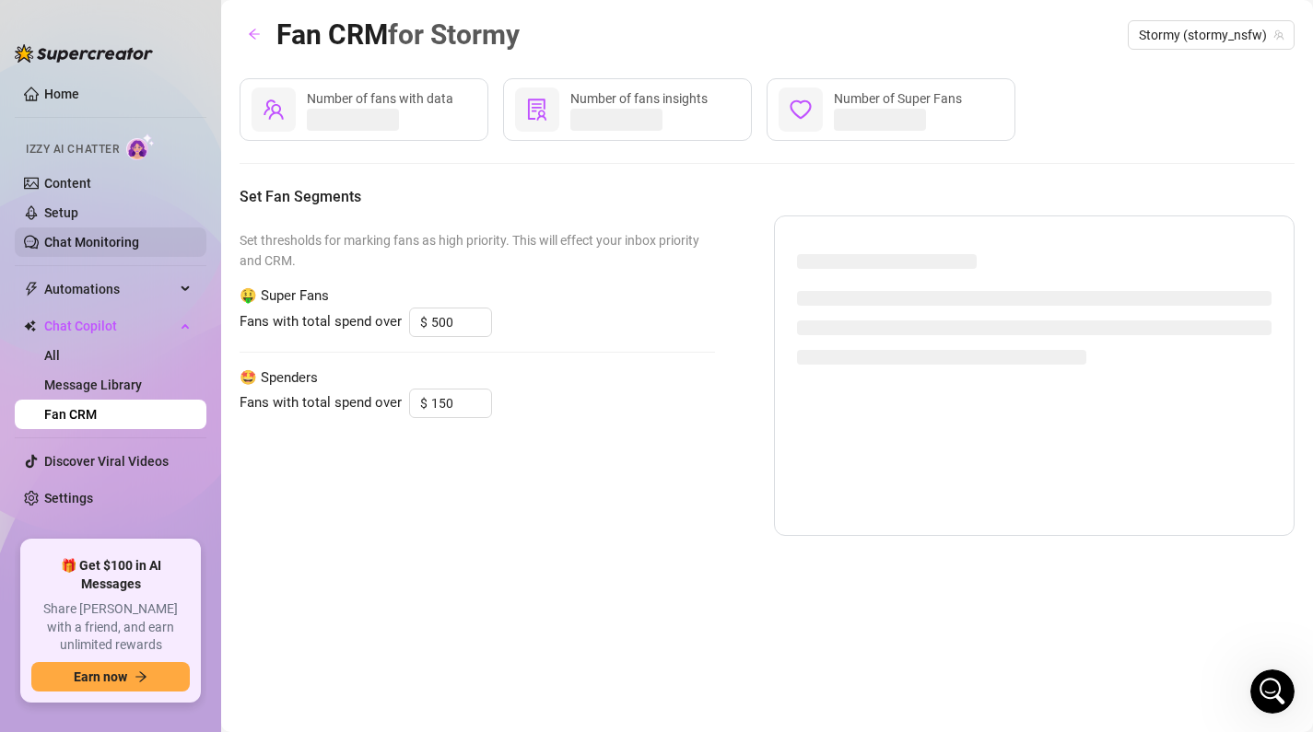
click at [120, 235] on link "Chat Monitoring" at bounding box center [91, 242] width 95 height 15
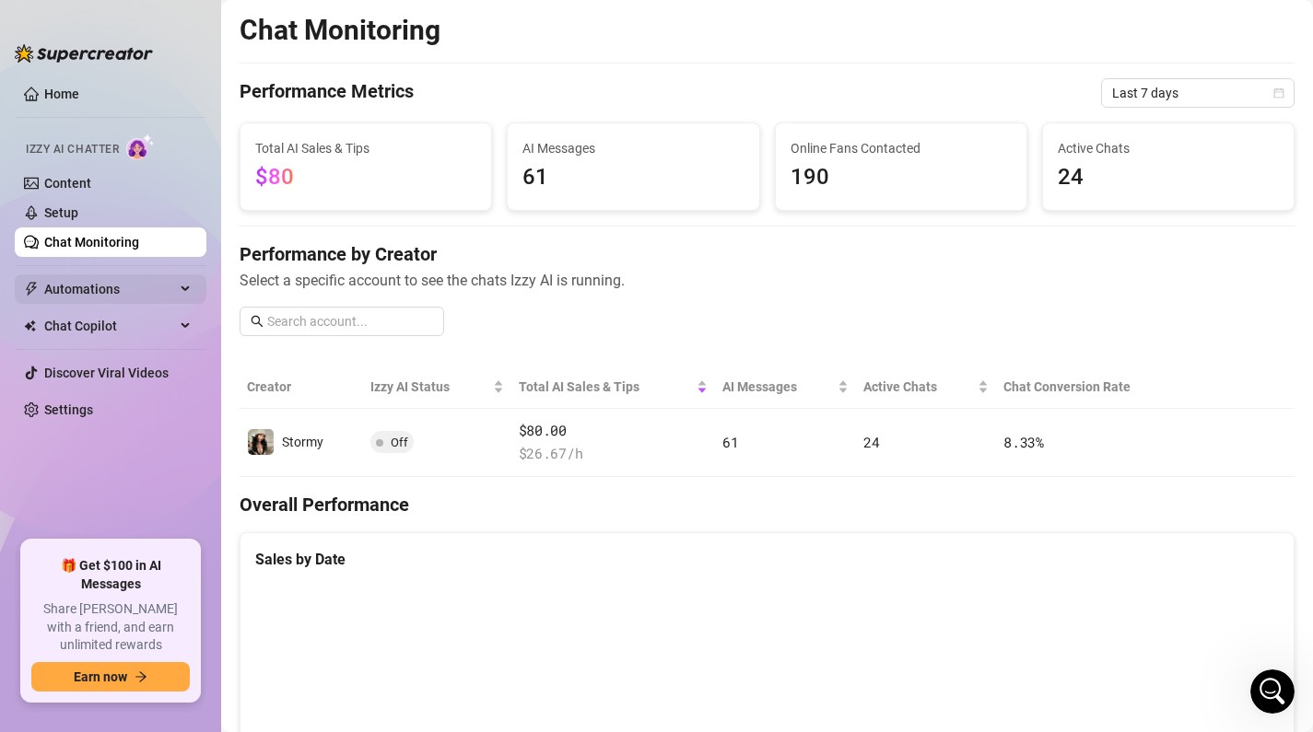
click at [93, 299] on span "Automations" at bounding box center [109, 289] width 131 height 29
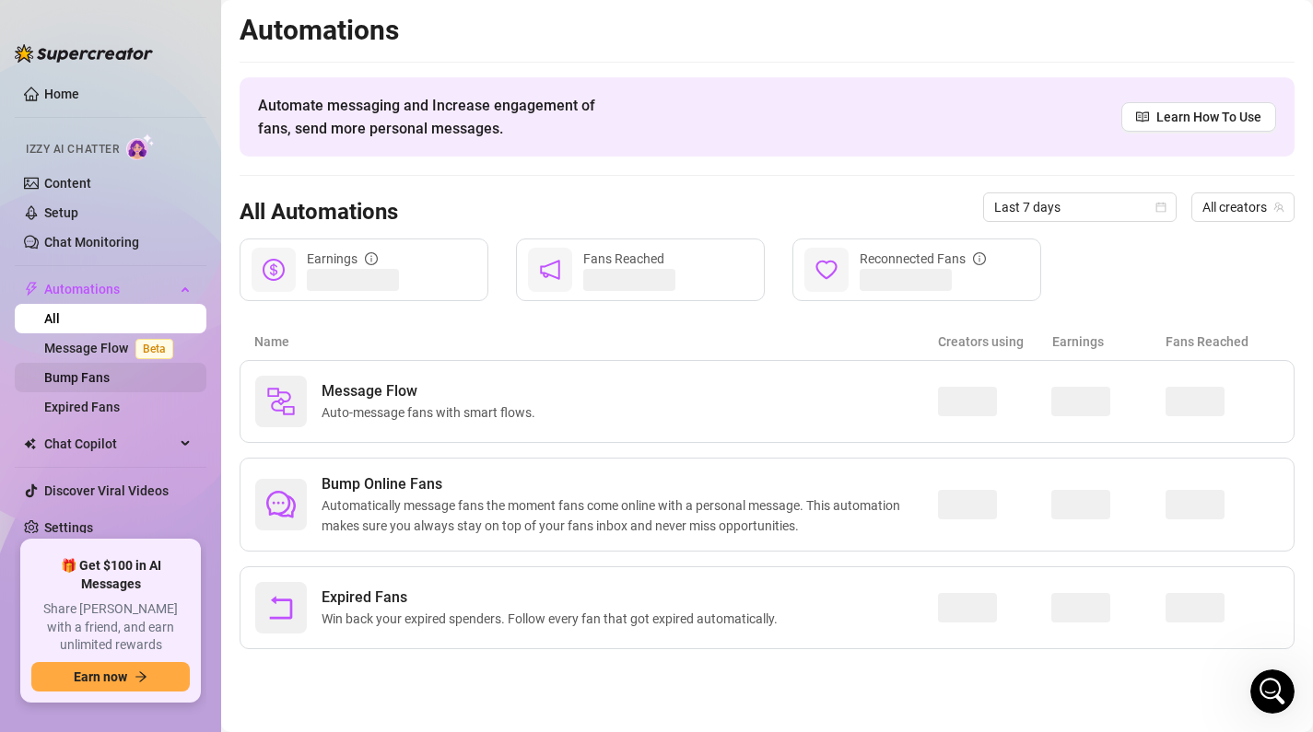
click at [89, 380] on link "Bump Fans" at bounding box center [76, 377] width 65 height 15
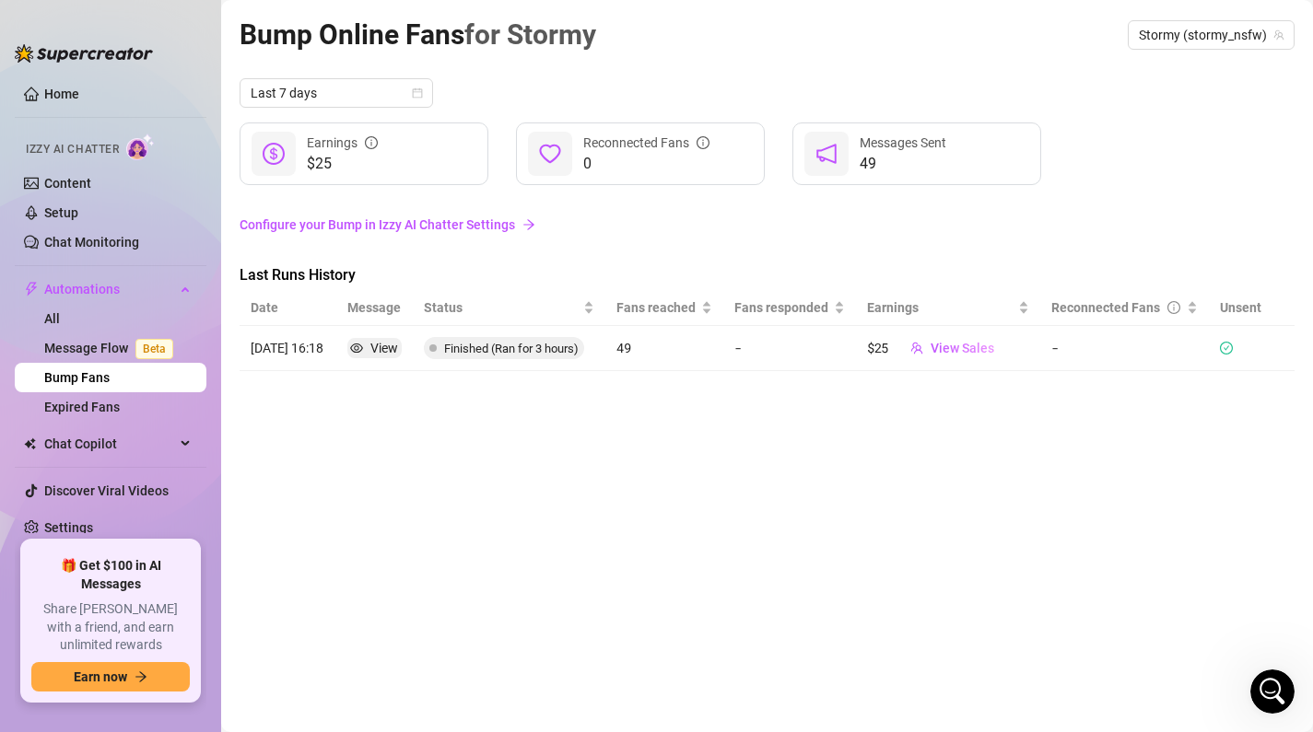
click at [474, 222] on link "Configure your Bump in Izzy AI Chatter Settings" at bounding box center [767, 225] width 1055 height 20
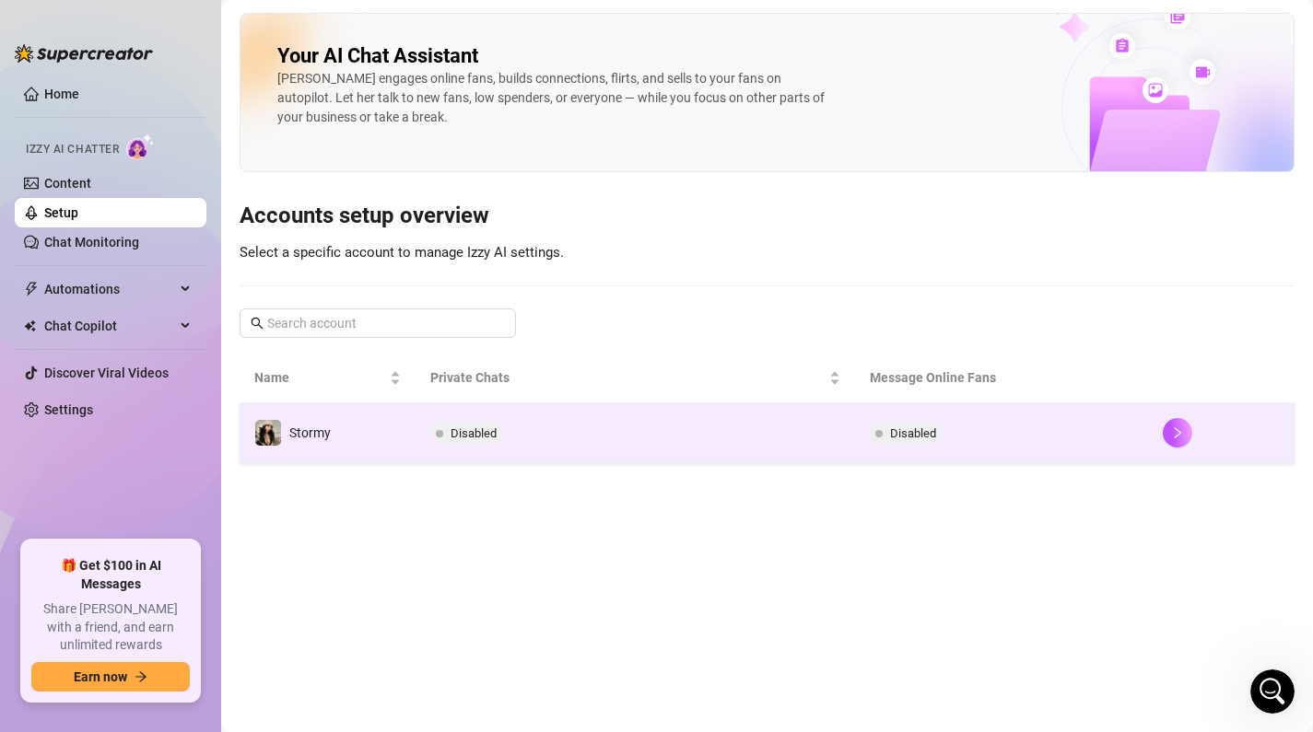
click at [584, 419] on td "Disabled" at bounding box center [635, 434] width 439 height 60
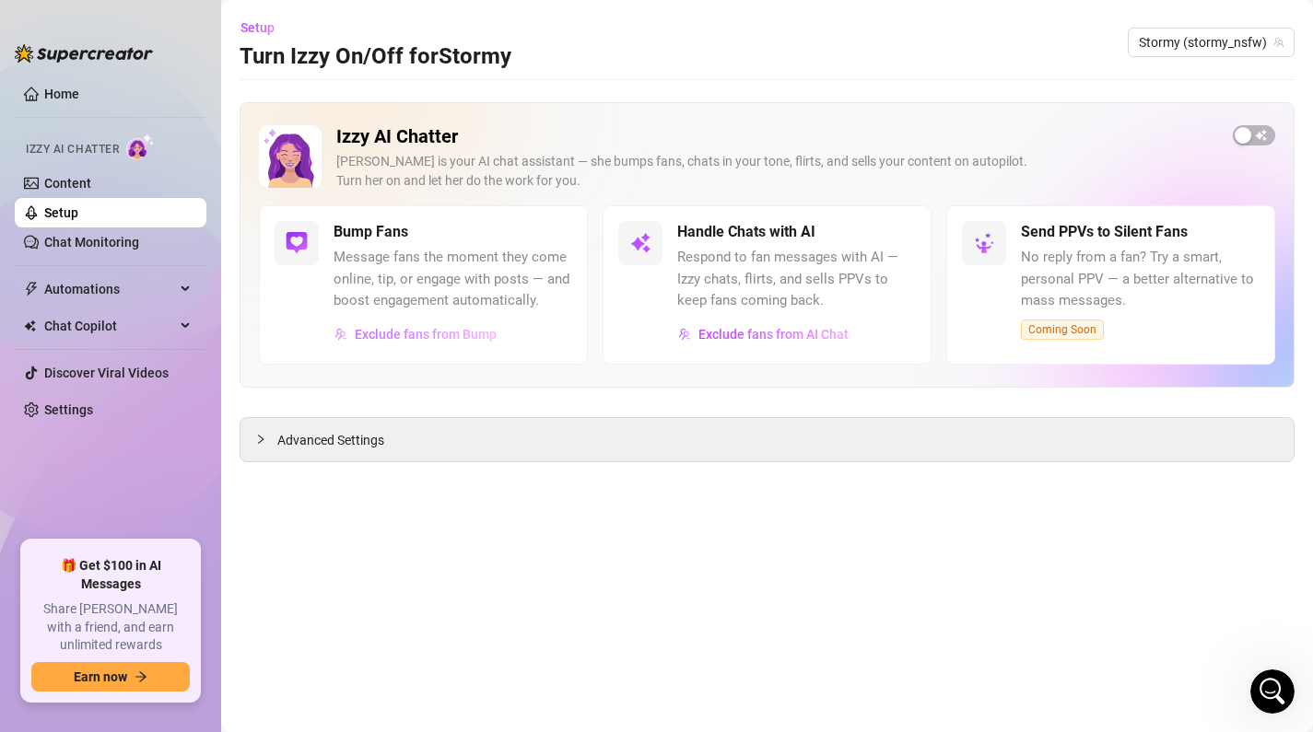
click at [445, 336] on span "Exclude fans from Bump" at bounding box center [426, 334] width 142 height 15
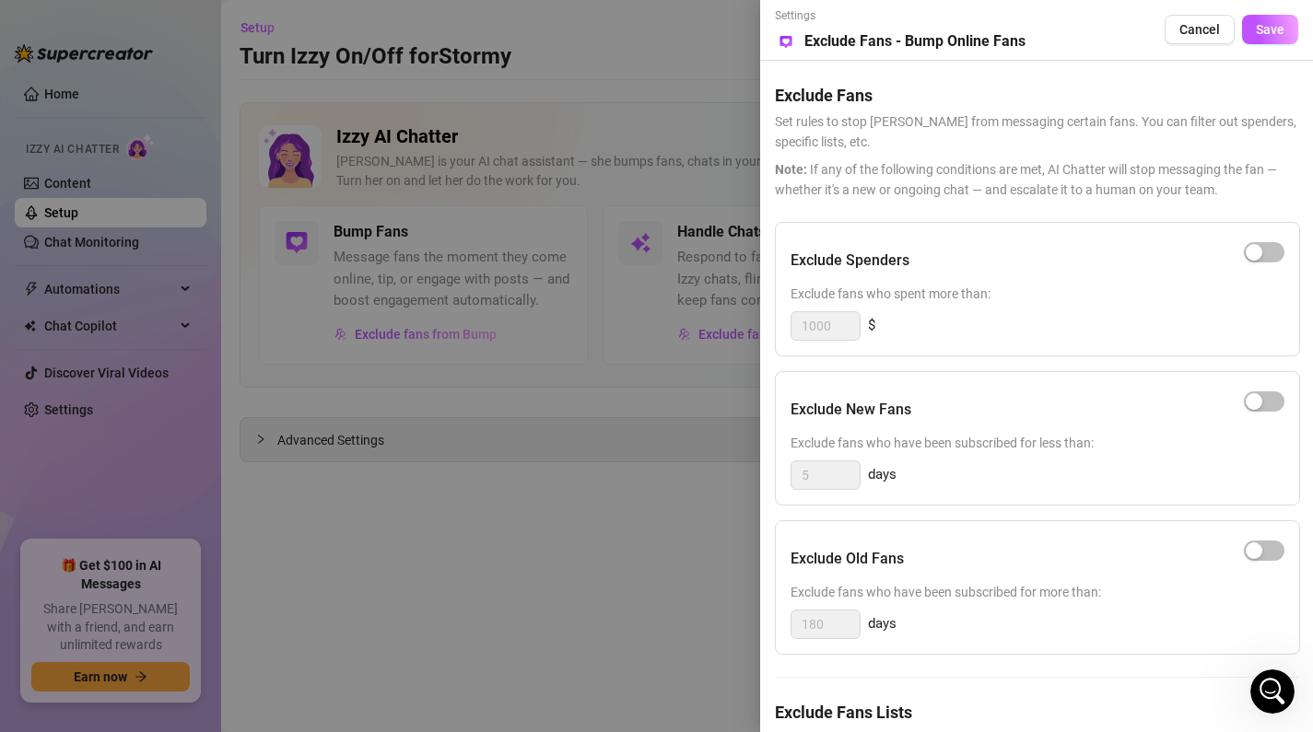
click at [629, 363] on div at bounding box center [656, 366] width 1313 height 732
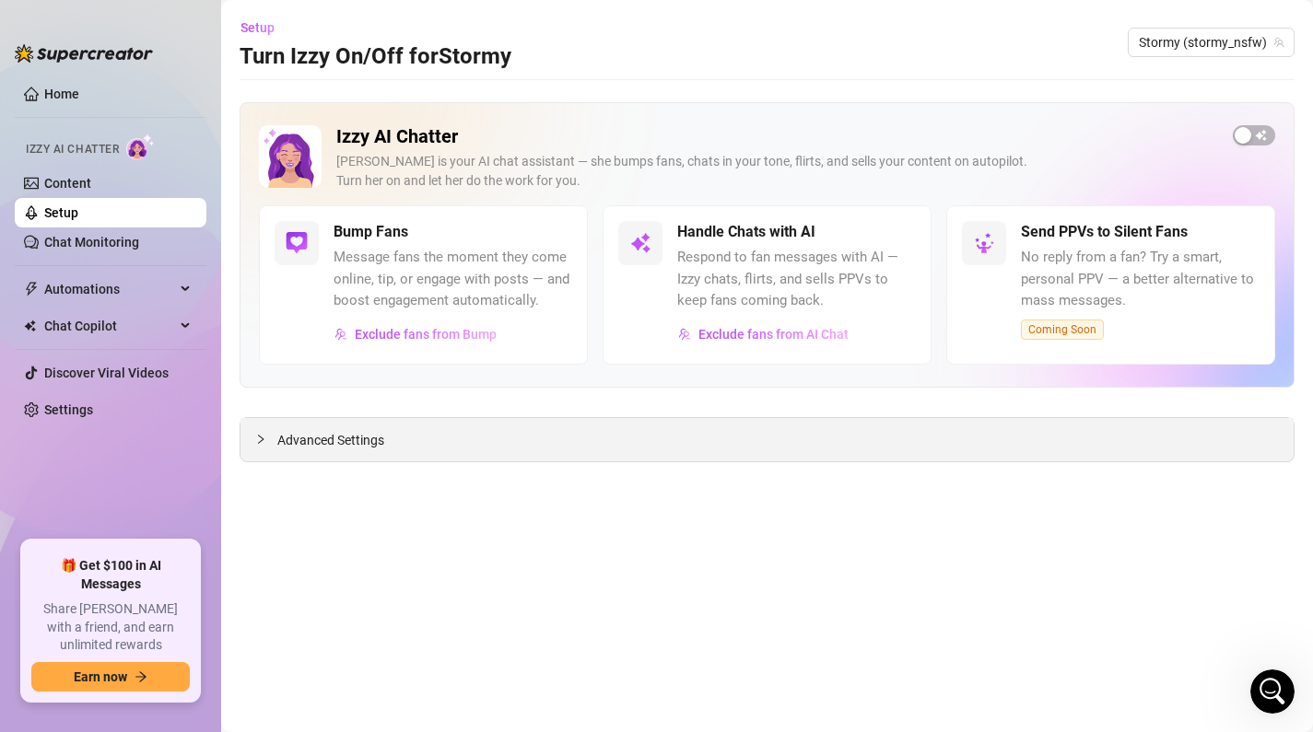
click at [585, 429] on div "Advanced Settings" at bounding box center [766, 439] width 1053 height 43
click at [301, 434] on span "Advanced Settings" at bounding box center [330, 440] width 107 height 20
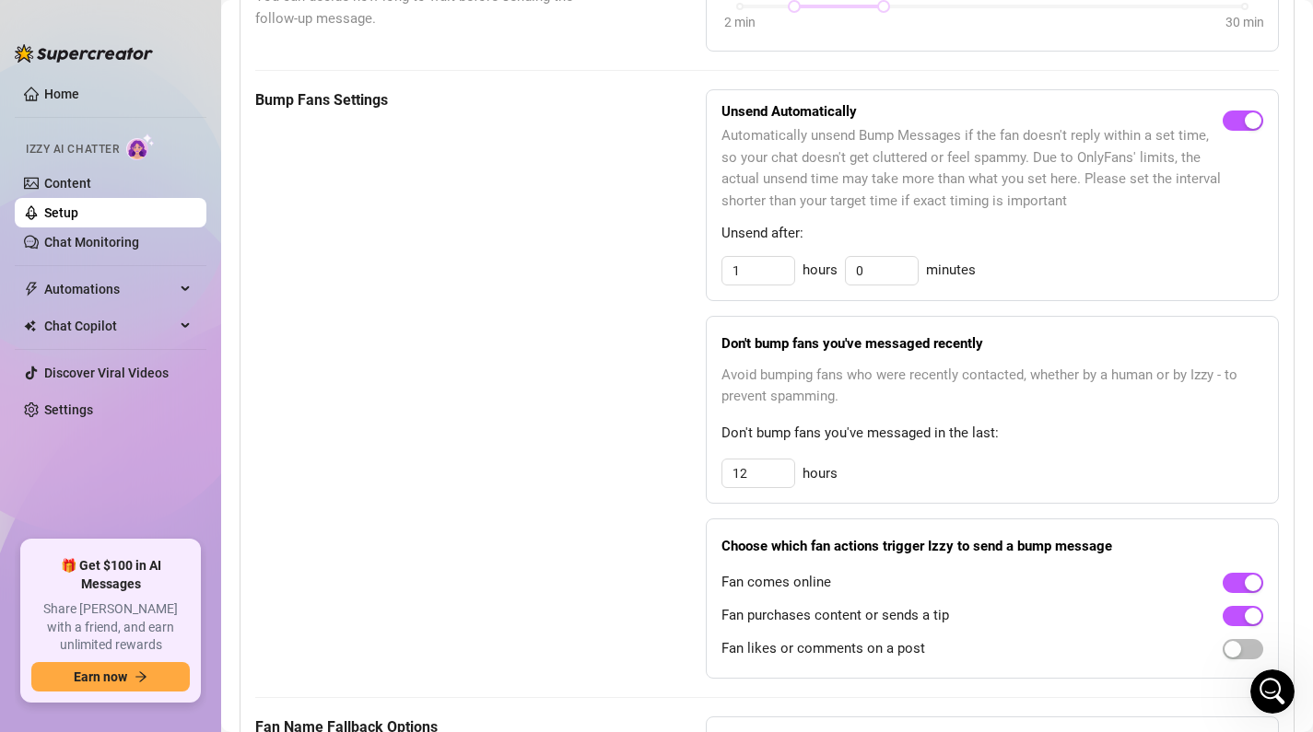
scroll to position [867, 0]
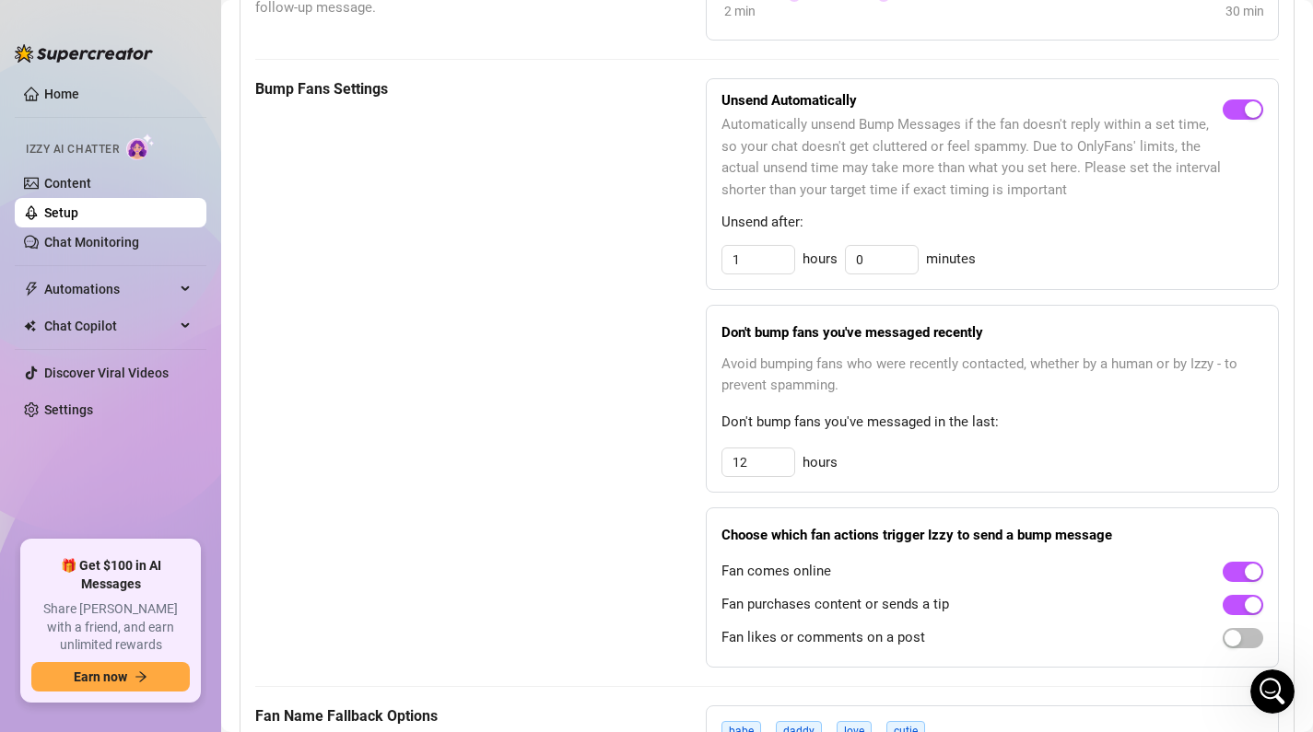
click at [814, 463] on span "hours" at bounding box center [819, 463] width 35 height 22
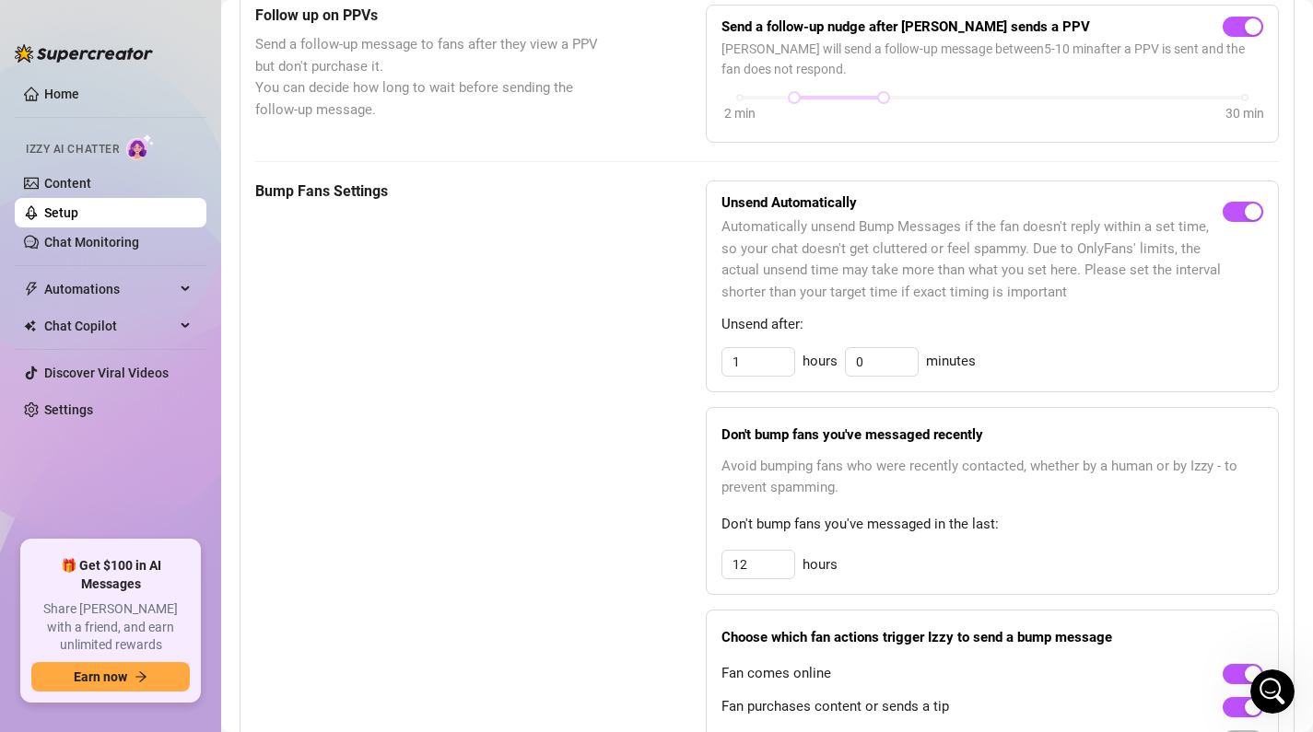
scroll to position [756, 0]
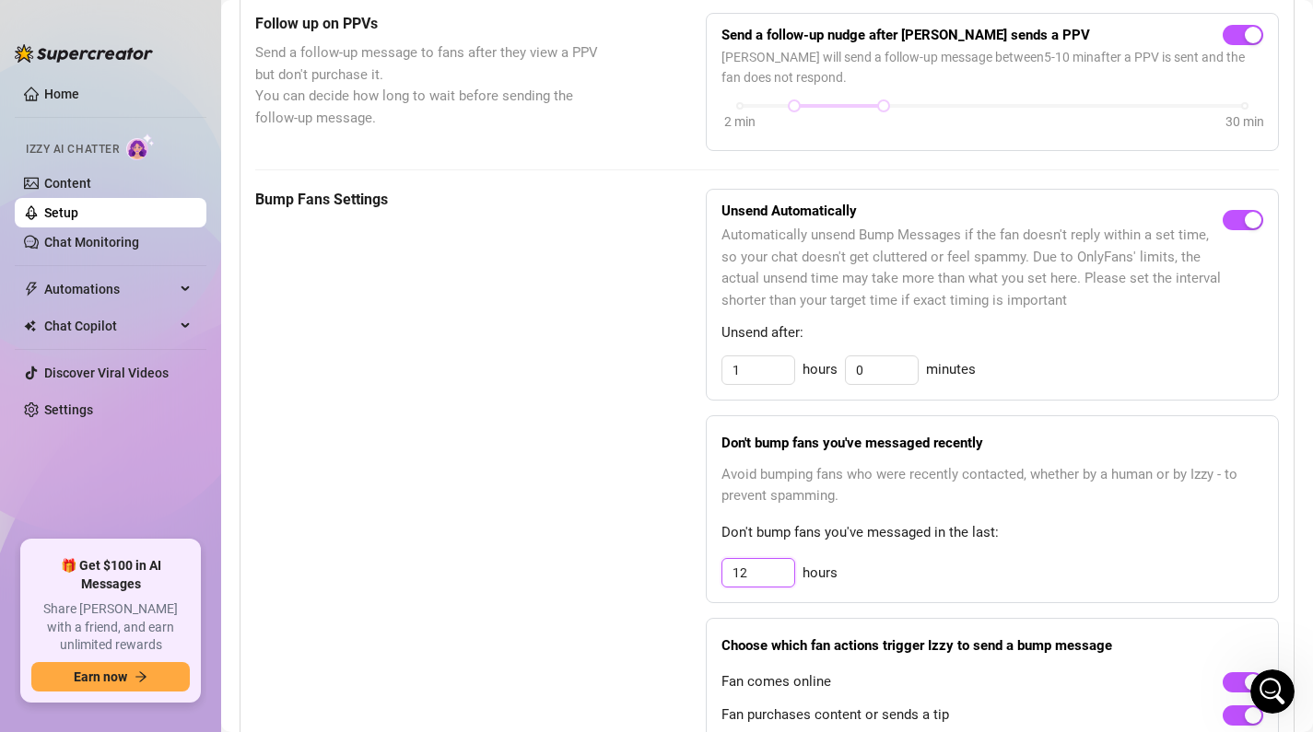
click at [747, 582] on input "12" at bounding box center [758, 573] width 72 height 28
type input "1"
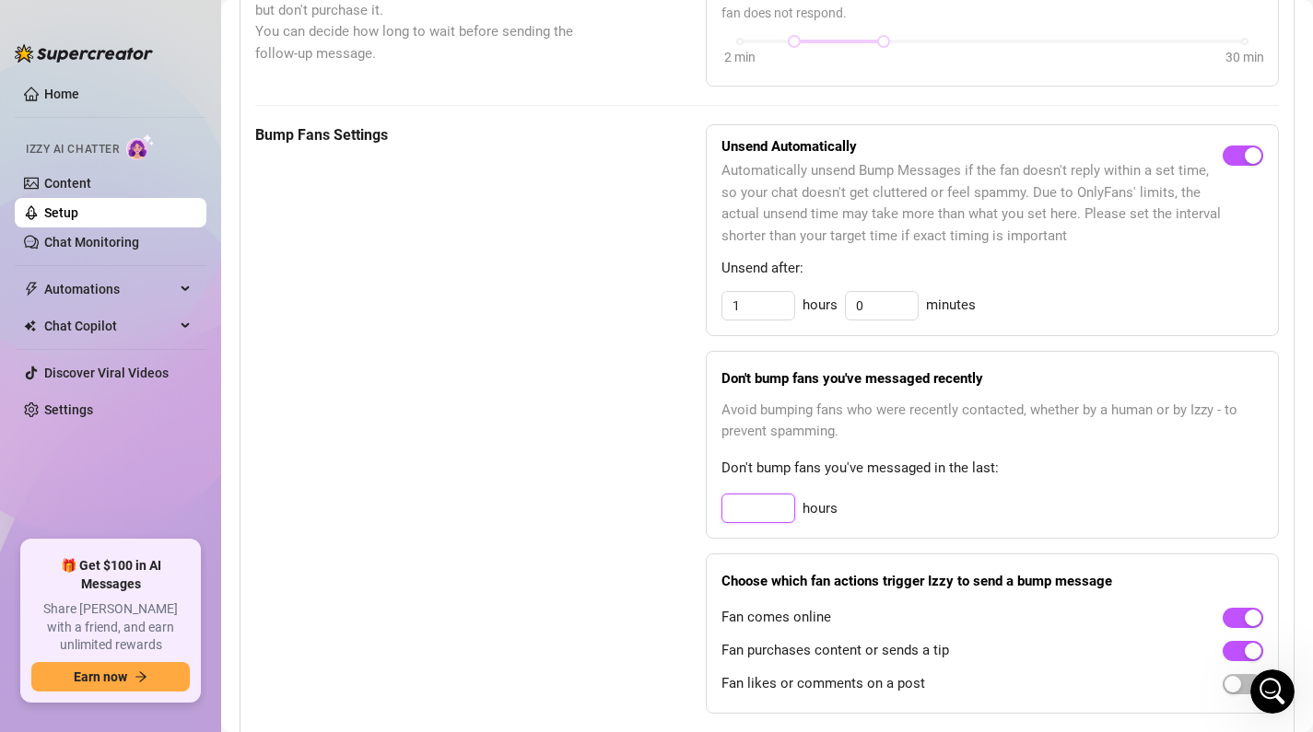
scroll to position [823, 0]
type input "3"
click at [588, 500] on div "Bump Fans Settings" at bounding box center [434, 418] width 358 height 591
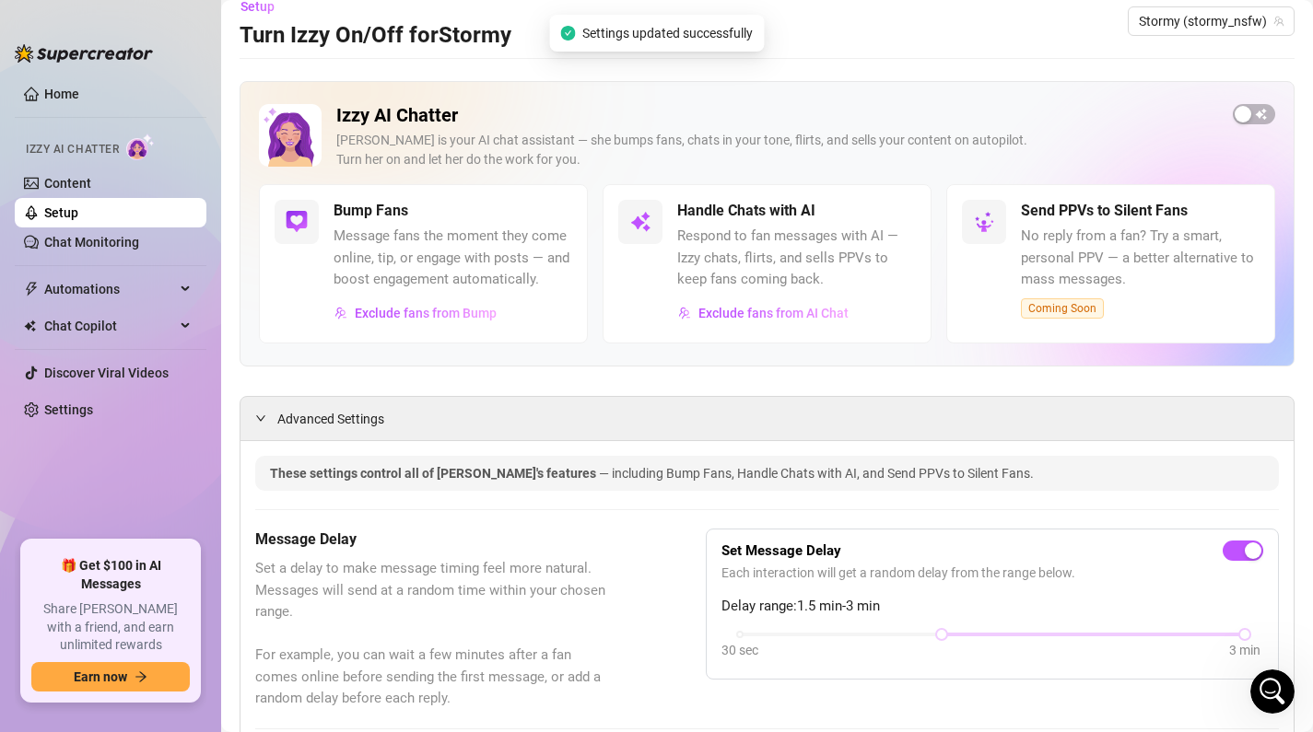
scroll to position [0, 0]
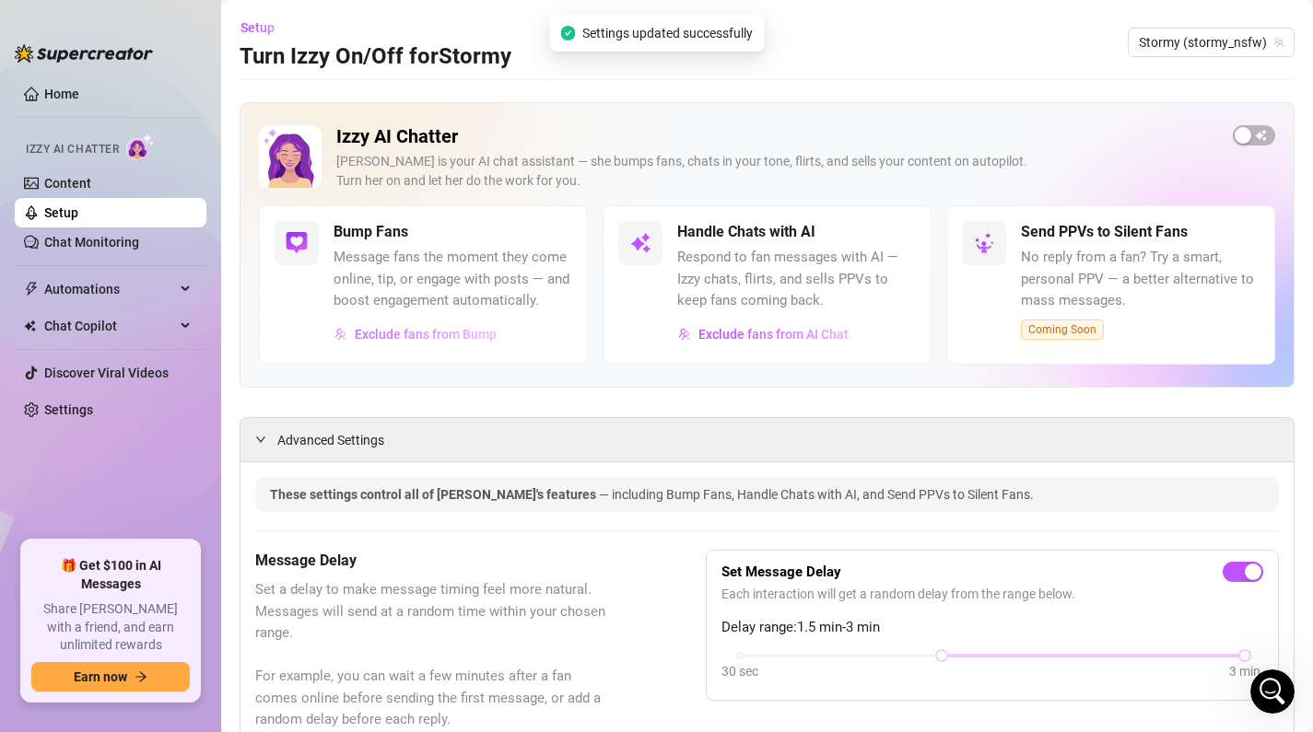
click at [387, 338] on span "Exclude fans from Bump" at bounding box center [426, 334] width 142 height 15
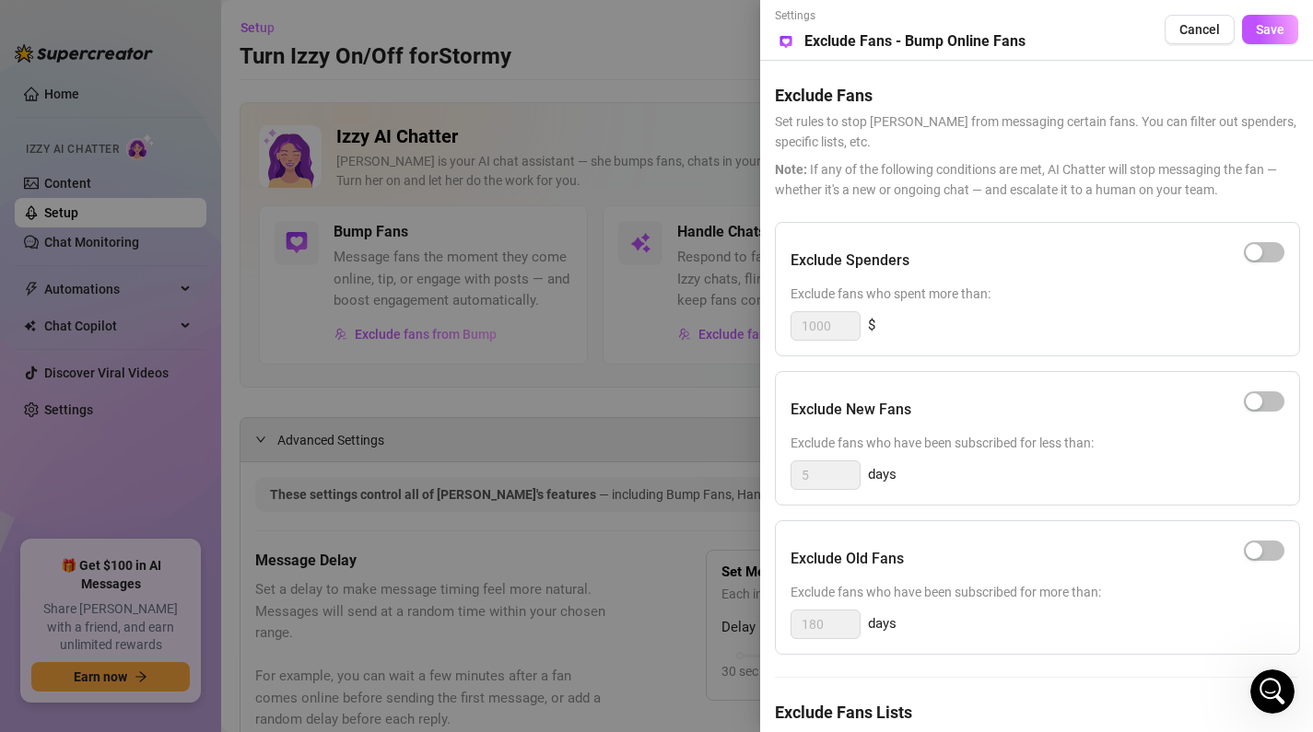
click at [447, 532] on div at bounding box center [656, 366] width 1313 height 732
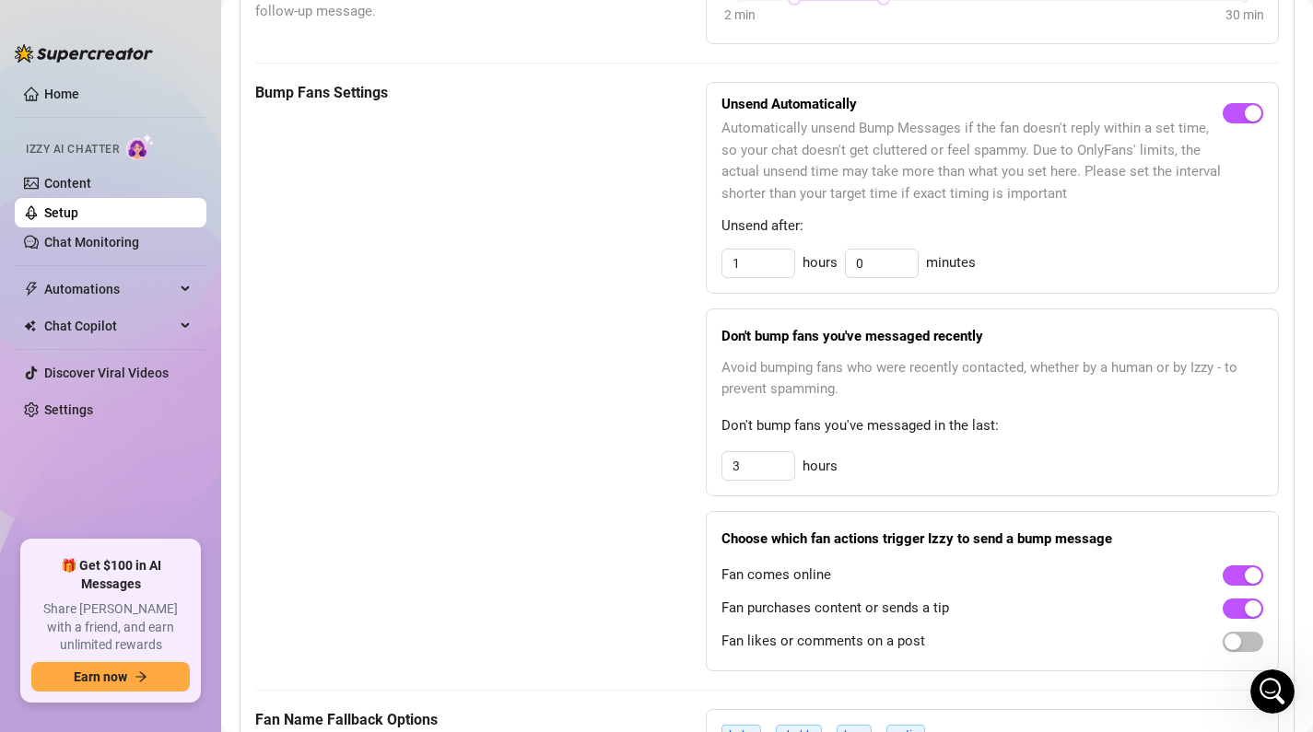
scroll to position [861, 0]
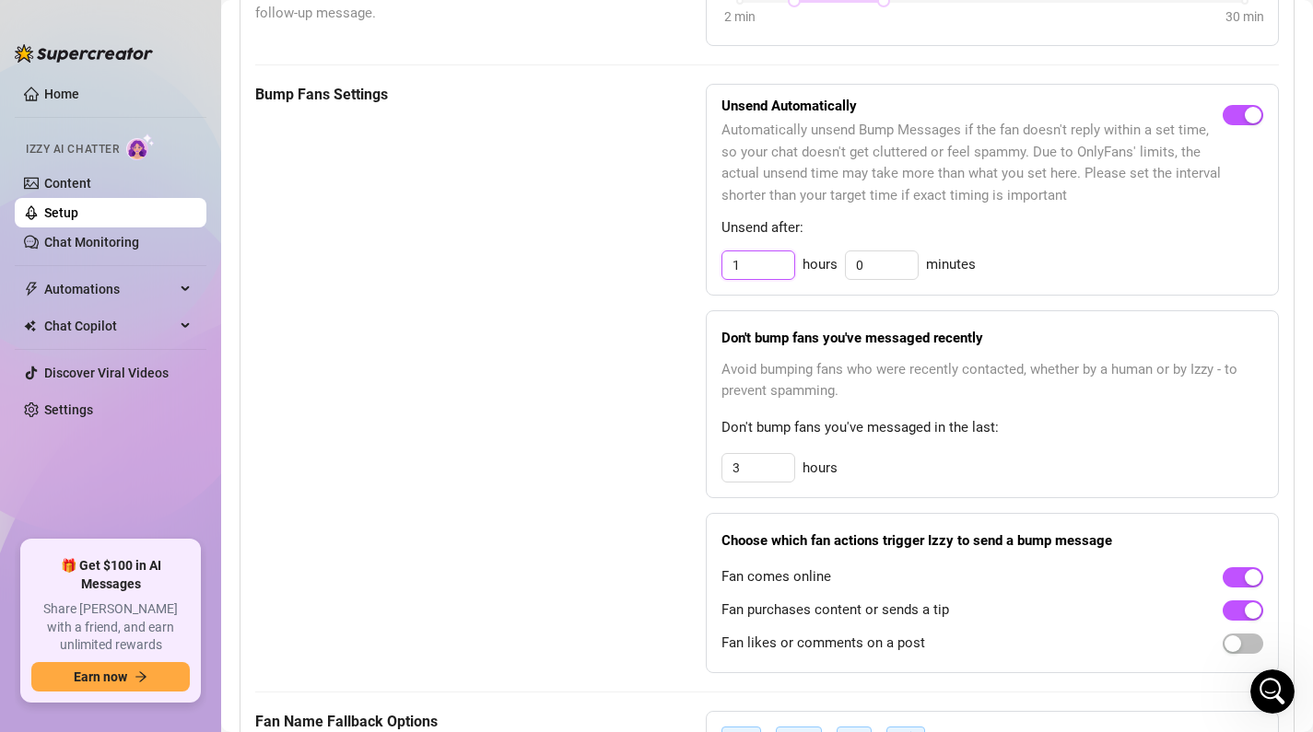
click at [758, 255] on input "1" at bounding box center [758, 266] width 72 height 28
type input "23"
click at [491, 263] on div "Bump Fans Settings" at bounding box center [434, 379] width 358 height 591
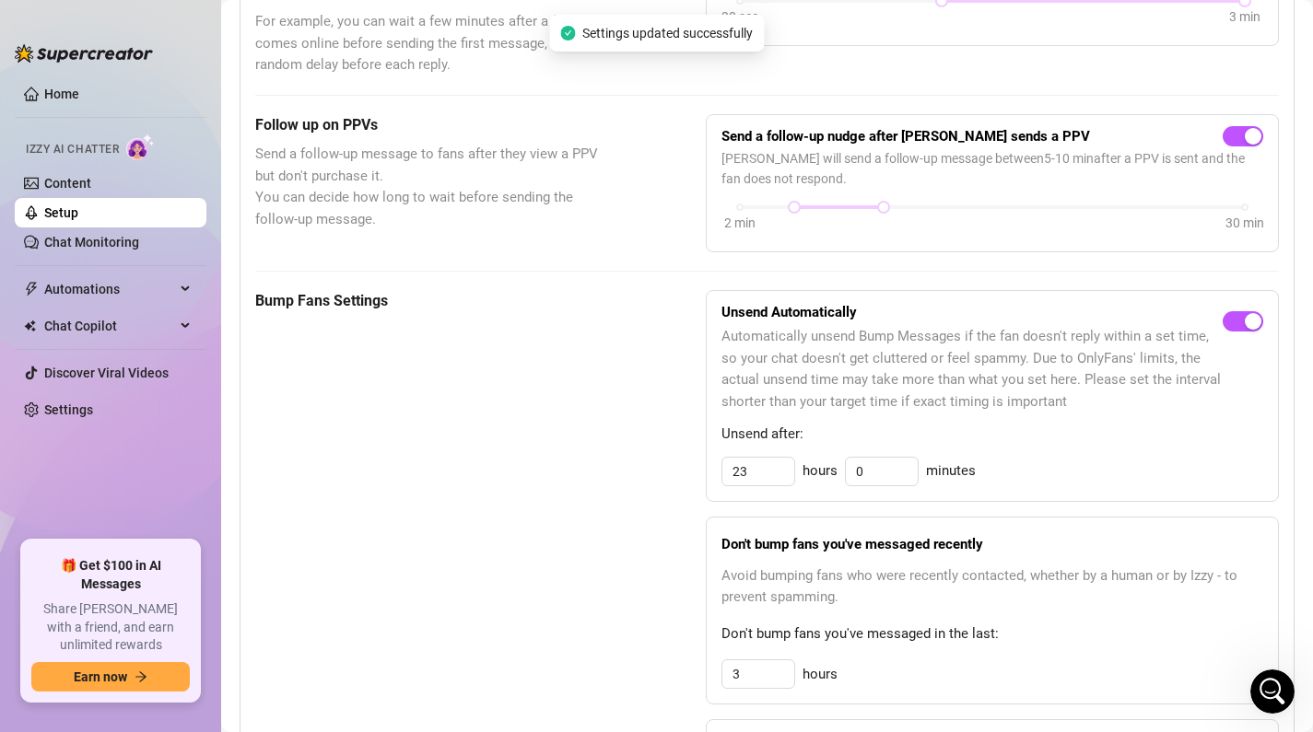
scroll to position [515, 0]
